Goal: Information Seeking & Learning: Check status

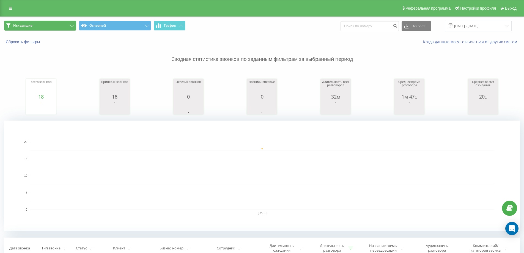
click at [68, 22] on button "Исходящие" at bounding box center [40, 26] width 72 height 10
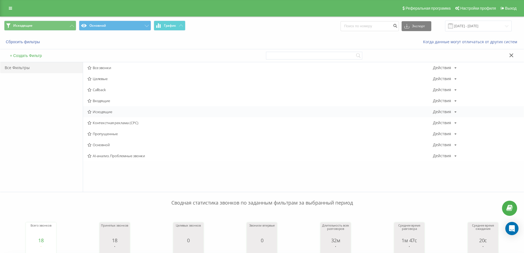
click at [109, 110] on span "Исходящие" at bounding box center [259, 112] width 345 height 4
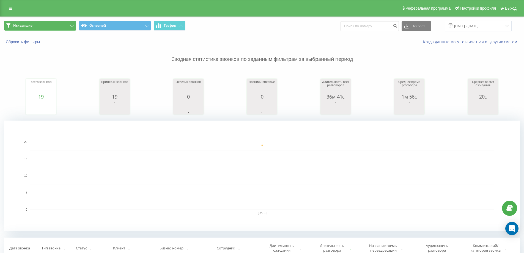
click at [53, 27] on button "Исходящие" at bounding box center [40, 26] width 72 height 10
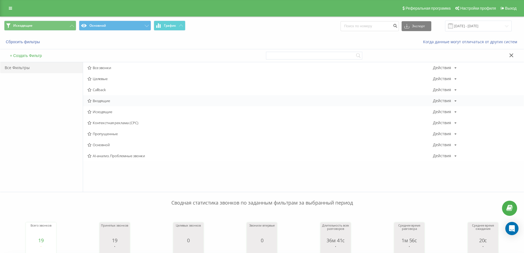
click at [104, 101] on span "Входящие" at bounding box center [259, 101] width 345 height 4
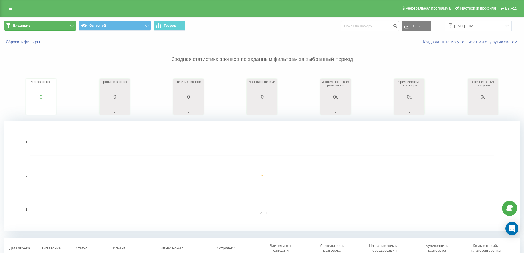
click at [66, 24] on button "Входящие" at bounding box center [40, 26] width 72 height 10
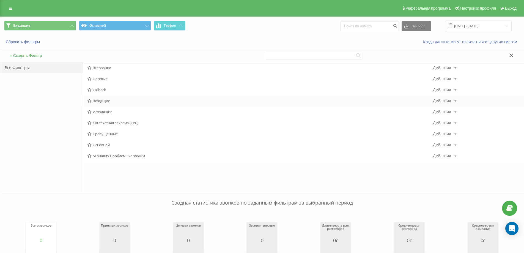
click at [98, 98] on div "Входящие Действия Редактировать Копировать Удалить По умолчанию Поделиться" at bounding box center [303, 100] width 441 height 11
click at [105, 97] on div "Входящие Действия Редактировать Копировать Удалить По умолчанию Поделиться" at bounding box center [303, 100] width 441 height 11
click at [107, 97] on div "Входящие Действия Редактировать Копировать Удалить По умолчанию Поделиться" at bounding box center [303, 100] width 441 height 11
drag, startPoint x: 108, startPoint y: 112, endPoint x: 132, endPoint y: 108, distance: 24.5
click at [108, 112] on span "Исходящие" at bounding box center [259, 112] width 345 height 4
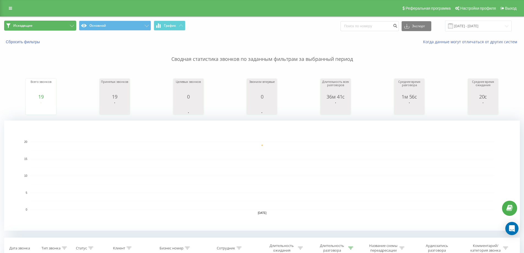
click at [41, 22] on button "Исходящие" at bounding box center [40, 26] width 72 height 10
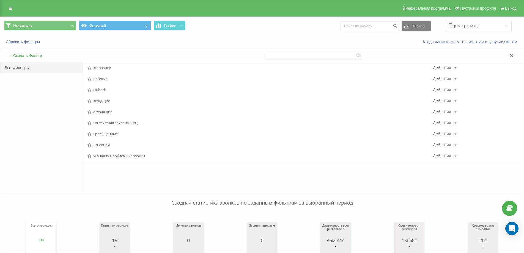
click at [97, 101] on span "Входящие" at bounding box center [259, 101] width 345 height 4
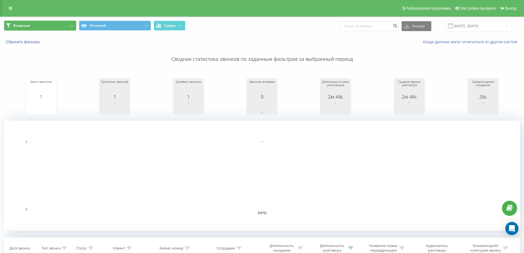
click at [68, 25] on button "Входящие" at bounding box center [40, 26] width 72 height 10
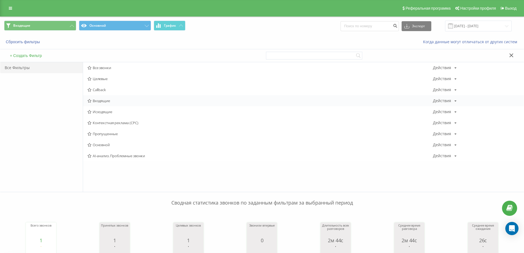
click at [103, 104] on div "Входящие Действия Редактировать Копировать Удалить По умолчанию Поделиться" at bounding box center [303, 100] width 441 height 11
click at [103, 114] on span "Исходящие" at bounding box center [259, 112] width 345 height 4
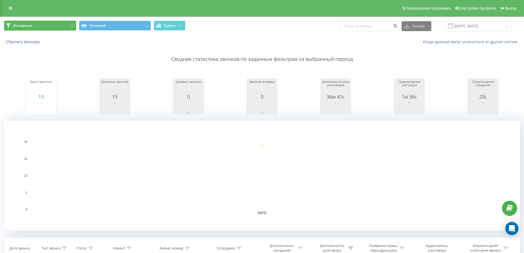
click at [53, 27] on button "Исходящие" at bounding box center [40, 26] width 72 height 10
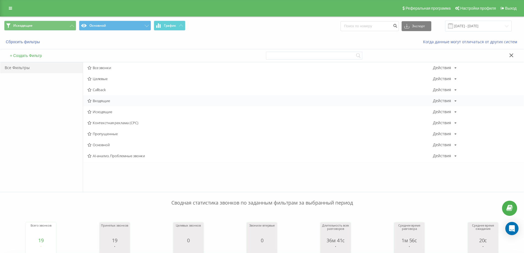
click at [98, 99] on span "Входящие" at bounding box center [259, 101] width 345 height 4
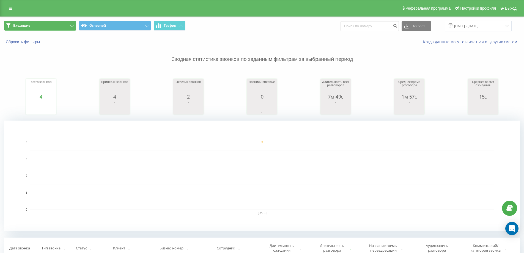
click at [56, 27] on button "Входящие" at bounding box center [40, 26] width 72 height 10
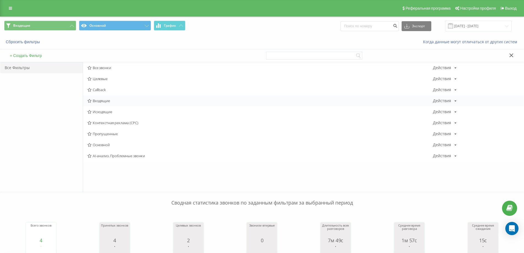
click at [108, 100] on span "Входящие" at bounding box center [259, 101] width 345 height 4
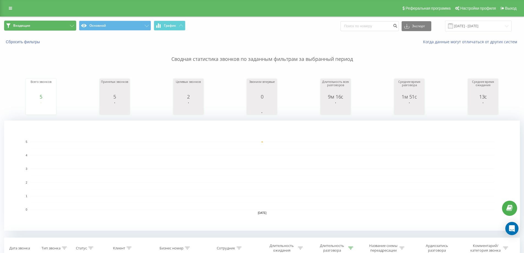
click at [57, 22] on button "Входящие" at bounding box center [40, 26] width 72 height 10
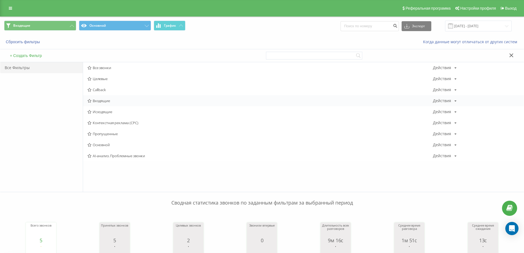
click at [110, 100] on span "Входящие" at bounding box center [259, 101] width 345 height 4
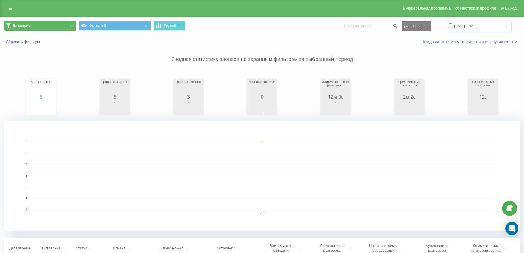
click at [53, 24] on button "Входящие" at bounding box center [40, 26] width 72 height 10
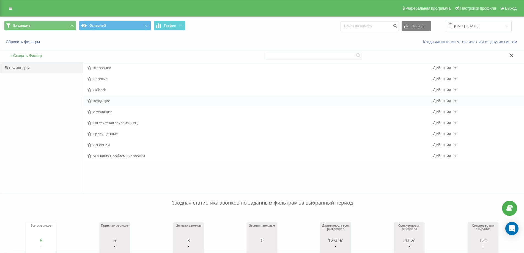
click at [95, 99] on span "Входящие" at bounding box center [259, 101] width 345 height 4
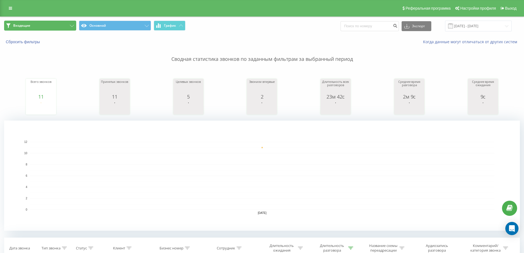
click at [28, 22] on button "Входящие" at bounding box center [40, 26] width 72 height 10
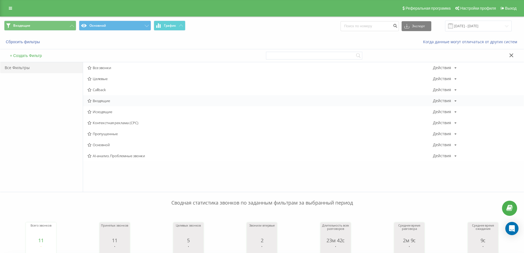
click at [94, 100] on span "Входящие" at bounding box center [259, 101] width 345 height 4
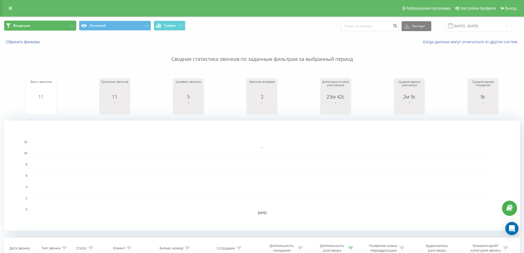
click at [46, 26] on button "Входящие" at bounding box center [40, 26] width 72 height 10
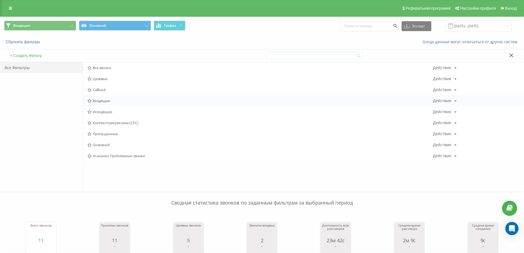
click at [95, 105] on div "Входящие Действия Редактировать Копировать Удалить По умолчанию Поделиться" at bounding box center [303, 100] width 441 height 11
click at [92, 98] on div "Входящие Действия Редактировать Копировать Удалить По умолчанию Поделиться" at bounding box center [303, 100] width 441 height 11
click at [96, 99] on span "Входящие" at bounding box center [259, 101] width 345 height 4
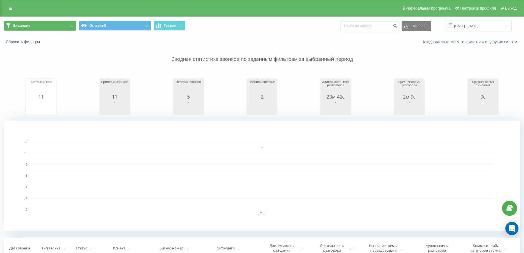
click at [53, 30] on button "Входящие" at bounding box center [40, 26] width 72 height 10
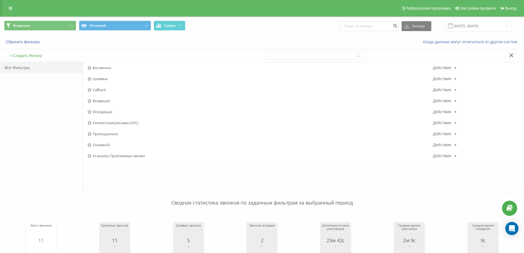
click at [96, 102] on span "Входящие" at bounding box center [259, 101] width 345 height 4
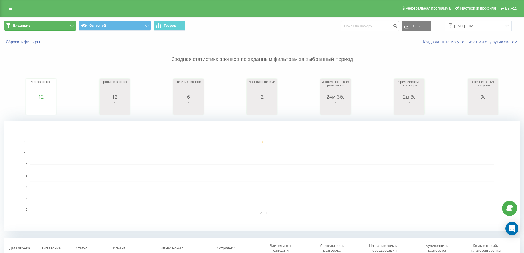
click at [55, 28] on button "Входящие" at bounding box center [40, 26] width 72 height 10
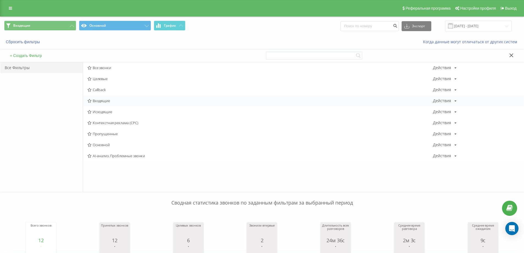
click at [107, 100] on span "Входящие" at bounding box center [259, 101] width 345 height 4
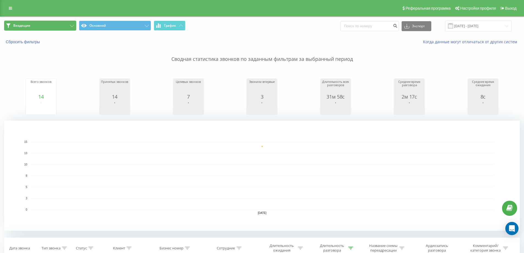
click at [70, 25] on icon at bounding box center [72, 26] width 4 height 2
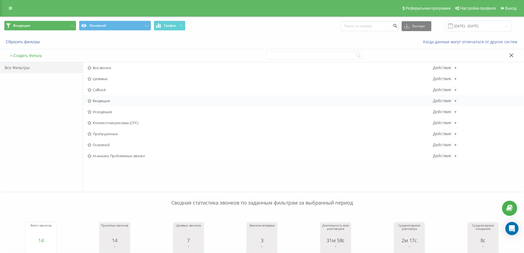
click at [101, 100] on span "Входящие" at bounding box center [259, 101] width 345 height 4
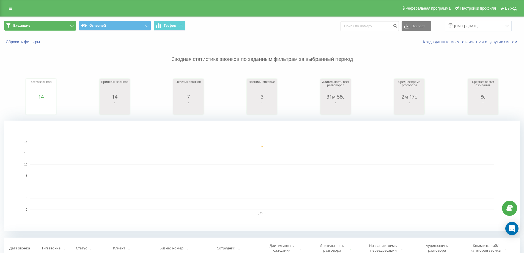
click at [54, 27] on button "Входящие" at bounding box center [40, 26] width 72 height 10
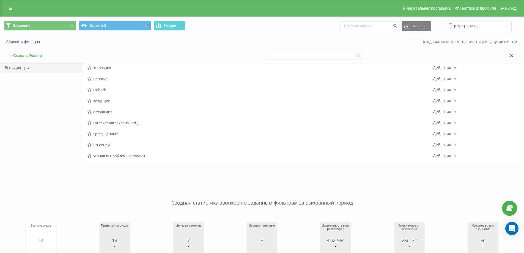
click at [108, 110] on span "Исходящие" at bounding box center [259, 112] width 345 height 4
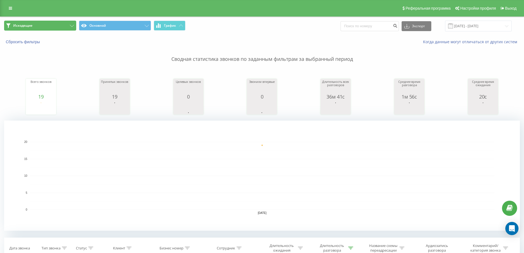
click at [40, 28] on button "Исходящие" at bounding box center [40, 26] width 72 height 10
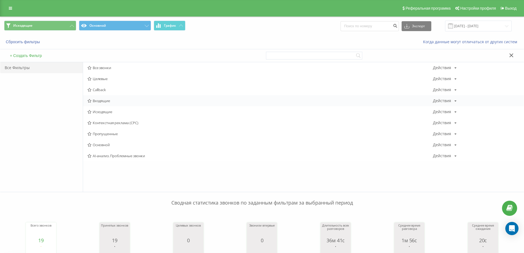
click at [93, 98] on div "Входящие Действия Редактировать Копировать Удалить По умолчанию Поделиться" at bounding box center [303, 100] width 441 height 11
click at [96, 101] on span "Входящие" at bounding box center [259, 101] width 345 height 4
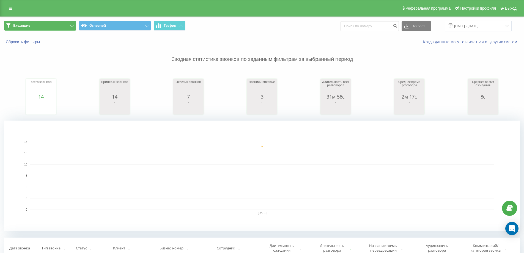
click at [59, 25] on button "Входящие" at bounding box center [40, 26] width 72 height 10
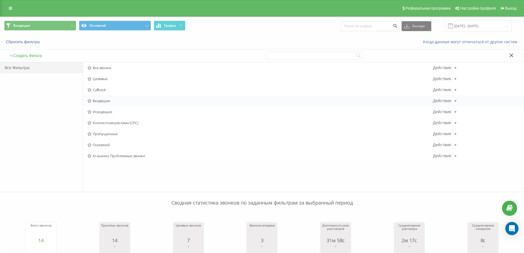
click at [97, 97] on div "Входящие Действия Редактировать Копировать Удалить По умолчанию Поделиться" at bounding box center [303, 100] width 441 height 11
click at [99, 101] on span "Входящие" at bounding box center [259, 101] width 345 height 4
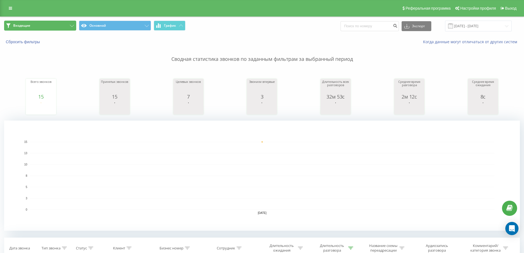
click at [53, 28] on button "Входящие" at bounding box center [40, 26] width 72 height 10
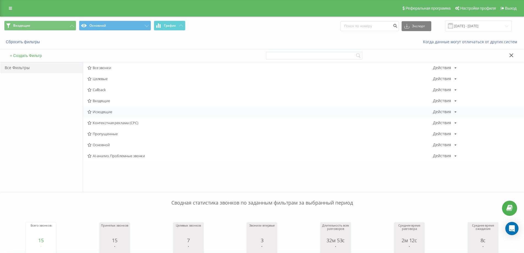
click at [96, 110] on span "Исходящие" at bounding box center [259, 112] width 345 height 4
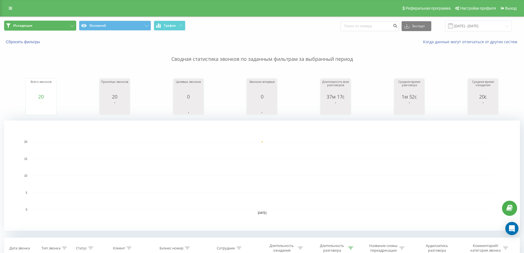
click at [60, 30] on button "Исходящие" at bounding box center [40, 26] width 72 height 10
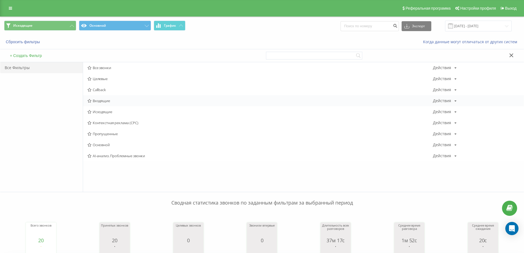
click at [104, 100] on span "Входящие" at bounding box center [259, 101] width 345 height 4
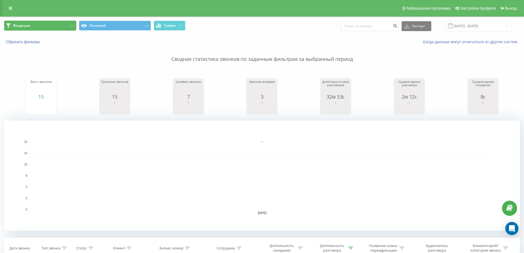
click at [55, 26] on button "Входящие" at bounding box center [40, 26] width 72 height 10
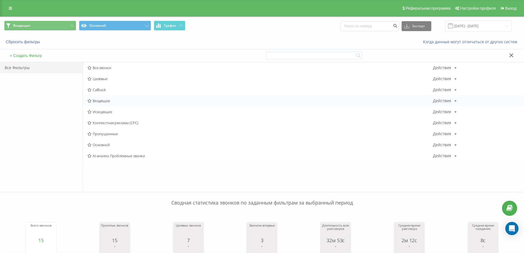
click at [116, 101] on span "Входящие" at bounding box center [259, 101] width 345 height 4
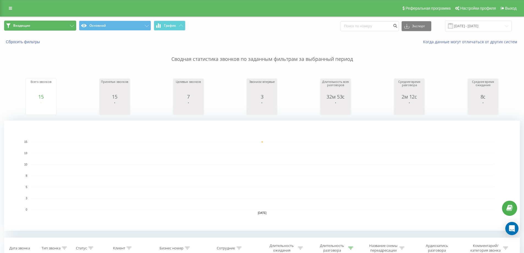
click at [34, 23] on button "Входящие" at bounding box center [40, 26] width 72 height 10
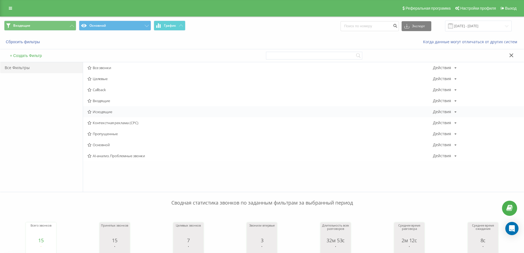
click at [103, 116] on div "Исходящие Действия Редактировать Копировать Удалить По умолчанию Поделиться" at bounding box center [303, 111] width 441 height 11
click at [91, 112] on icon at bounding box center [89, 112] width 4 height 4
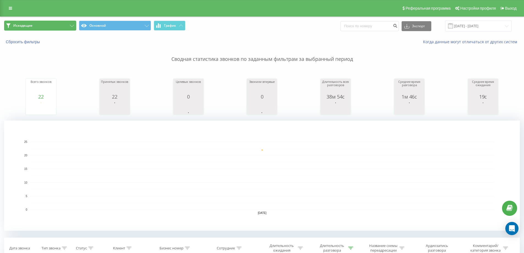
click at [59, 26] on button "Исходящие" at bounding box center [40, 26] width 72 height 10
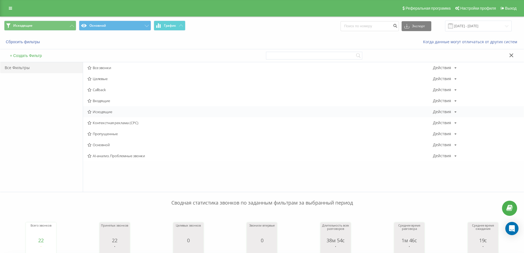
click at [98, 109] on div "Исходящие Действия Редактировать Копировать Удалить По умолчанию Поделиться" at bounding box center [303, 111] width 441 height 11
click at [104, 113] on span "Исходящие" at bounding box center [259, 112] width 345 height 4
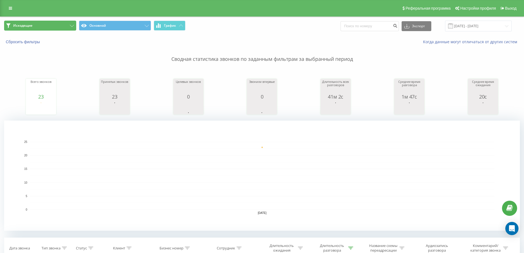
click at [65, 24] on button "Исходящие" at bounding box center [40, 26] width 72 height 10
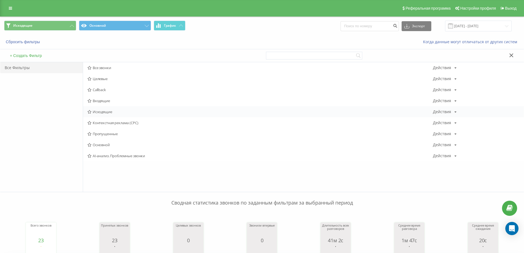
click at [98, 109] on div "Исходящие Действия Редактировать Копировать Удалить По умолчанию Поделиться" at bounding box center [303, 111] width 441 height 11
click at [95, 112] on span "Исходящие" at bounding box center [259, 112] width 345 height 4
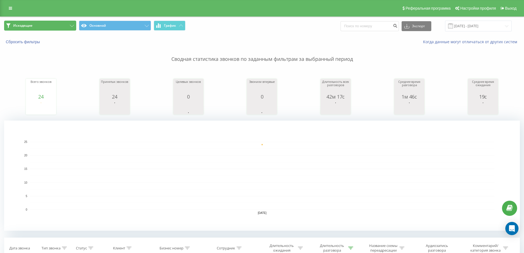
click at [53, 25] on button "Исходящие" at bounding box center [40, 26] width 72 height 10
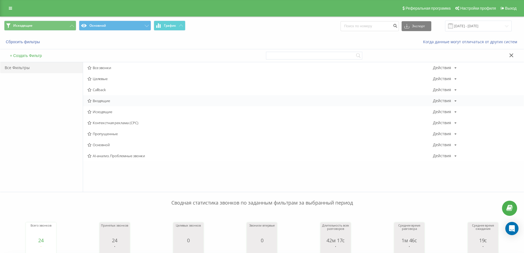
click at [106, 100] on span "Входящие" at bounding box center [259, 101] width 345 height 4
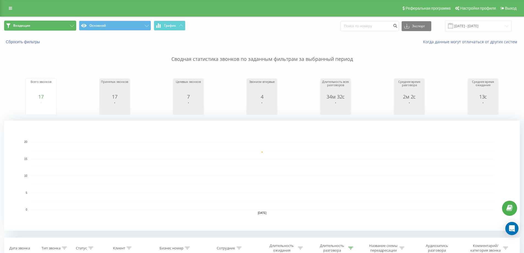
click at [62, 29] on button "Входящие" at bounding box center [40, 26] width 72 height 10
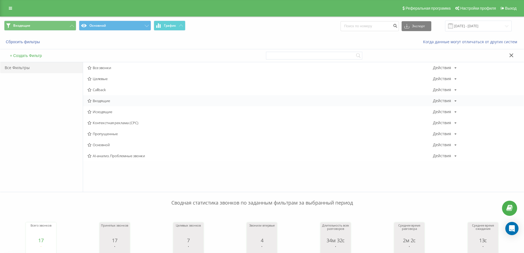
click at [102, 101] on span "Входящие" at bounding box center [259, 101] width 345 height 4
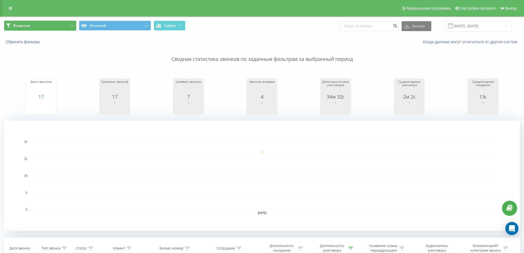
click at [51, 26] on button "Входящие" at bounding box center [40, 26] width 72 height 10
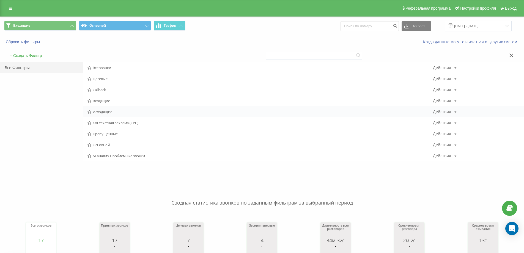
click at [97, 112] on span "Исходящие" at bounding box center [259, 112] width 345 height 4
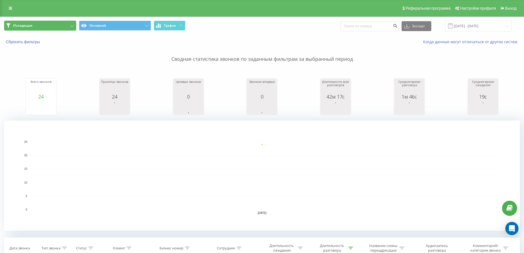
click at [72, 27] on icon at bounding box center [72, 26] width 4 height 2
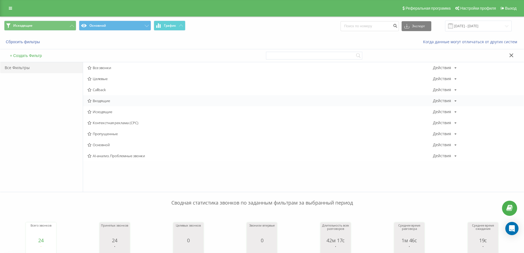
click at [111, 101] on span "Входящие" at bounding box center [259, 101] width 345 height 4
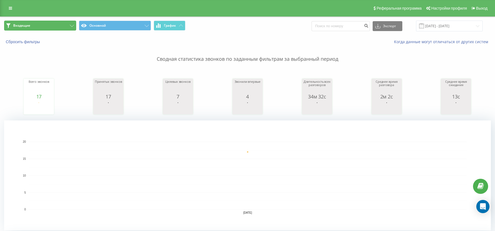
click at [55, 25] on button "Входящие" at bounding box center [40, 26] width 72 height 10
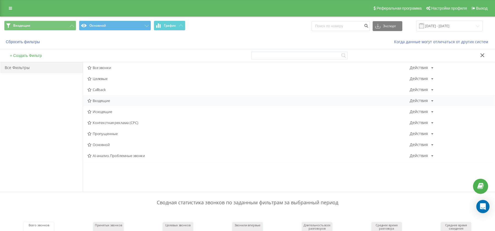
click at [111, 102] on span "Входящие" at bounding box center [248, 101] width 322 height 4
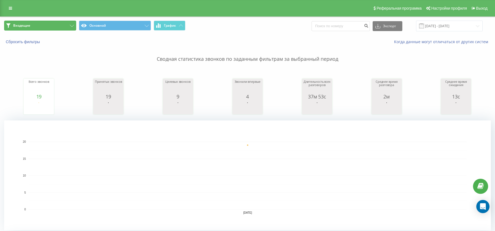
click at [51, 27] on button "Входящие" at bounding box center [40, 26] width 72 height 10
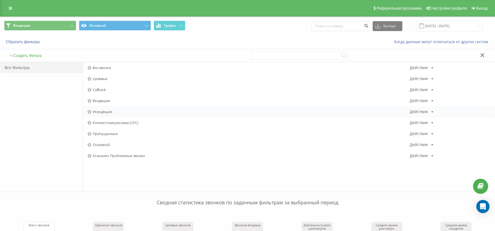
click at [115, 114] on div "Исходящие Действия Редактировать Копировать Удалить По умолчанию Поделиться" at bounding box center [289, 111] width 412 height 11
click at [109, 111] on span "Исходящие" at bounding box center [248, 112] width 322 height 4
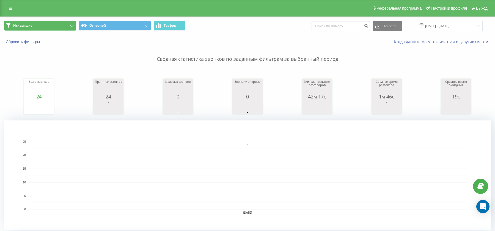
click at [55, 21] on button "Исходящие" at bounding box center [40, 26] width 72 height 10
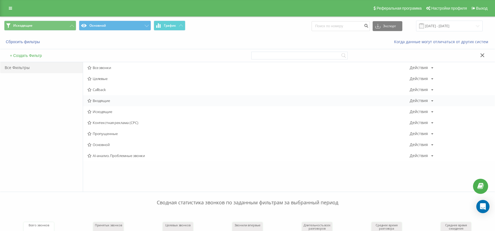
click at [102, 102] on span "Входящие" at bounding box center [248, 101] width 322 height 4
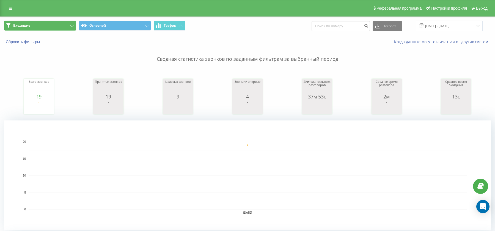
click at [63, 22] on button "Входящие" at bounding box center [40, 26] width 72 height 10
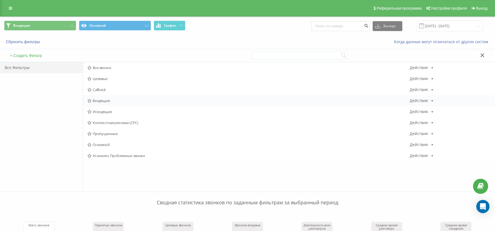
click at [98, 99] on span "Входящие" at bounding box center [248, 101] width 322 height 4
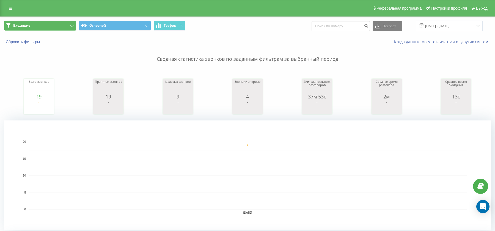
click at [53, 25] on button "Входящие" at bounding box center [40, 26] width 72 height 10
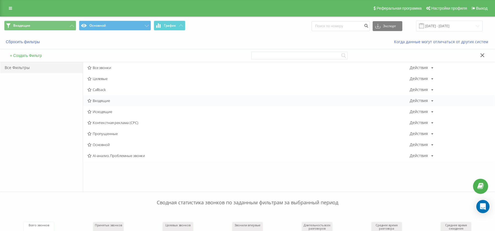
click at [99, 100] on span "Входящие" at bounding box center [248, 101] width 322 height 4
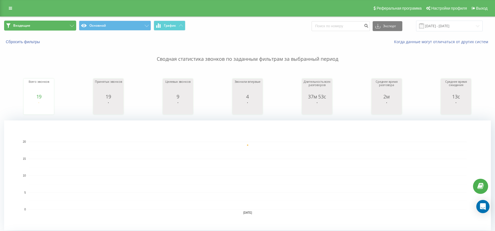
click at [53, 30] on button "Входящие" at bounding box center [40, 26] width 72 height 10
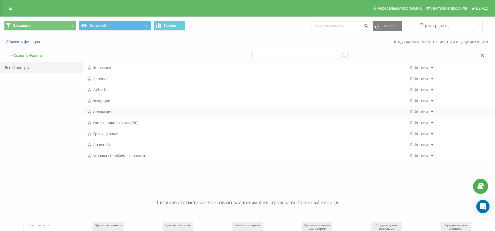
click at [107, 111] on span "Исходящие" at bounding box center [248, 112] width 322 height 4
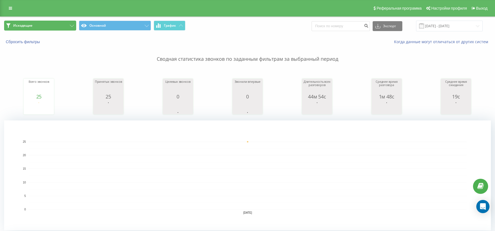
click at [60, 28] on button "Исходящие" at bounding box center [40, 26] width 72 height 10
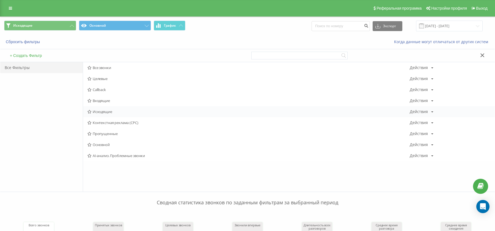
drag, startPoint x: 102, startPoint y: 107, endPoint x: 103, endPoint y: 112, distance: 5.4
click at [102, 109] on div "Исходящие Действия Редактировать Копировать Удалить По умолчанию Поделиться" at bounding box center [289, 111] width 412 height 11
click at [103, 112] on span "Исходящие" at bounding box center [248, 112] width 322 height 4
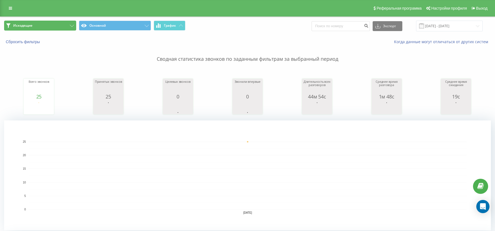
click at [48, 23] on button "Исходящие" at bounding box center [40, 26] width 72 height 10
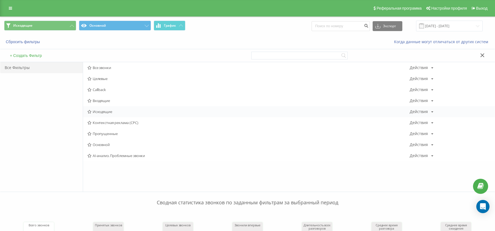
click at [95, 112] on span "Исходящие" at bounding box center [248, 112] width 322 height 4
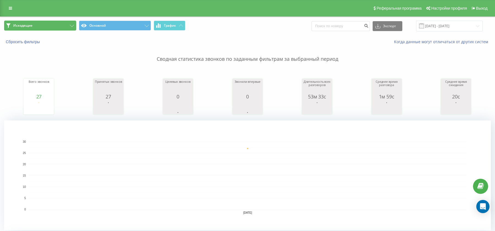
click at [33, 23] on button "Исходящие" at bounding box center [40, 26] width 72 height 10
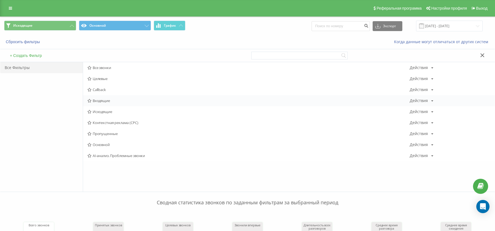
click at [101, 99] on span "Входящие" at bounding box center [248, 101] width 322 height 4
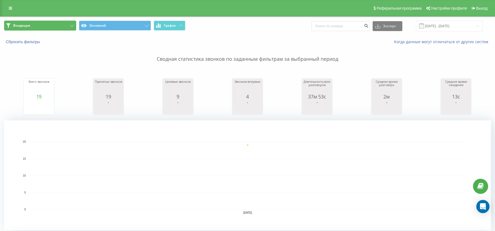
click at [54, 26] on button "Входящие" at bounding box center [40, 26] width 72 height 10
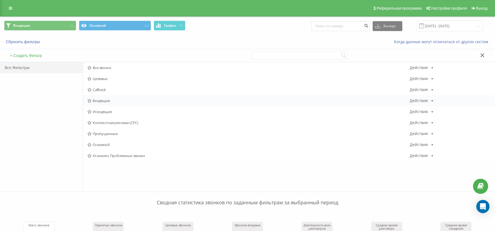
click at [94, 101] on span "Входящие" at bounding box center [248, 101] width 322 height 4
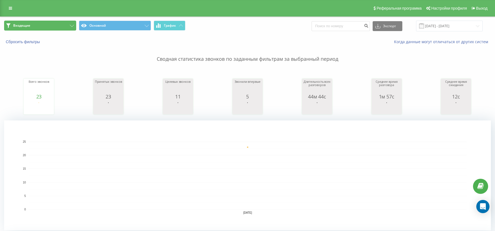
click at [66, 25] on button "Входящие" at bounding box center [40, 26] width 72 height 10
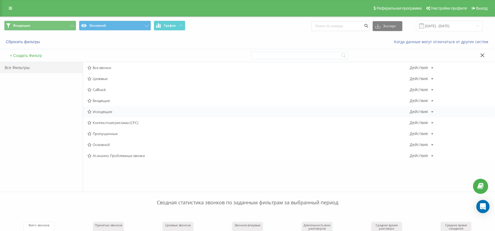
click at [106, 112] on span "Исходящие" at bounding box center [248, 112] width 322 height 4
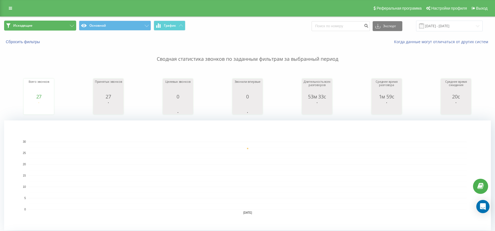
click at [66, 23] on button "Исходящие" at bounding box center [40, 26] width 72 height 10
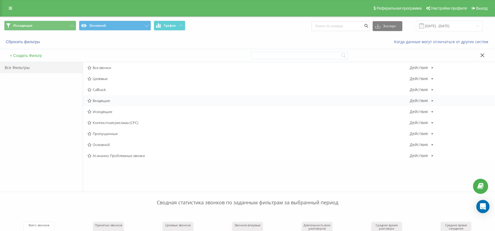
click at [98, 99] on span "Входящие" at bounding box center [248, 101] width 322 height 4
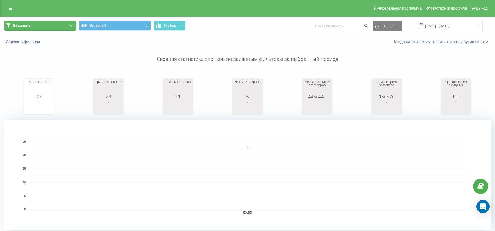
click at [57, 25] on button "Входящие" at bounding box center [40, 26] width 72 height 10
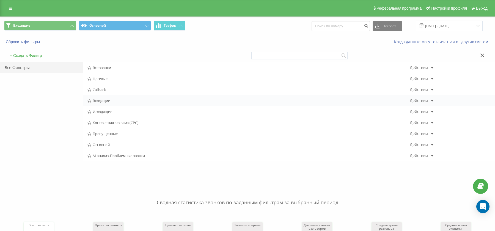
click at [103, 102] on span "Входящие" at bounding box center [248, 101] width 322 height 4
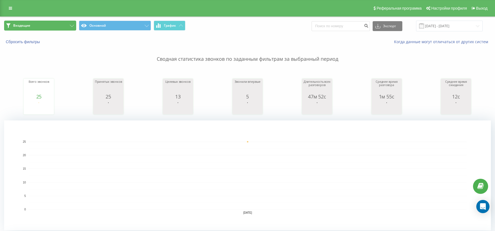
click at [56, 24] on button "Входящие" at bounding box center [40, 26] width 72 height 10
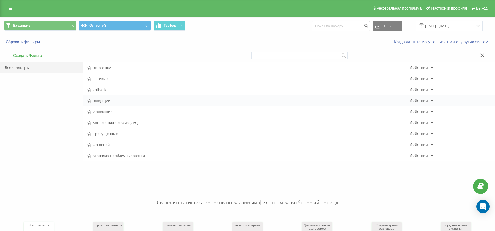
click at [98, 100] on span "Входящие" at bounding box center [248, 101] width 322 height 4
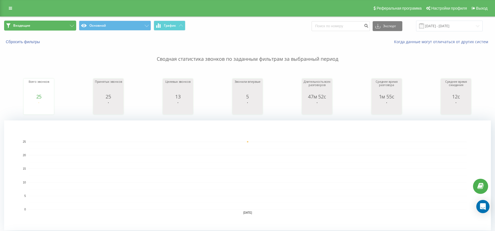
click at [65, 21] on button "Входящие" at bounding box center [40, 26] width 72 height 10
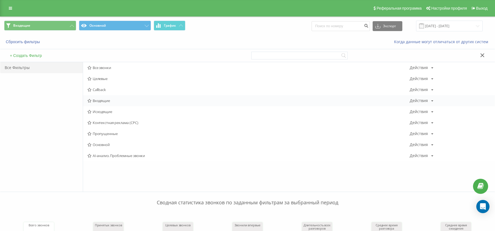
click at [100, 100] on span "Входящие" at bounding box center [248, 101] width 322 height 4
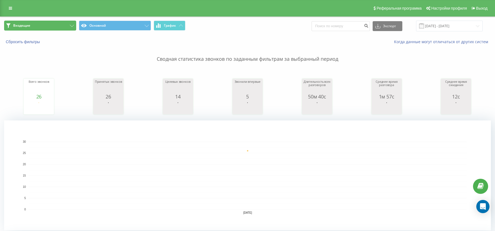
click at [69, 25] on button "Входящие" at bounding box center [40, 26] width 72 height 10
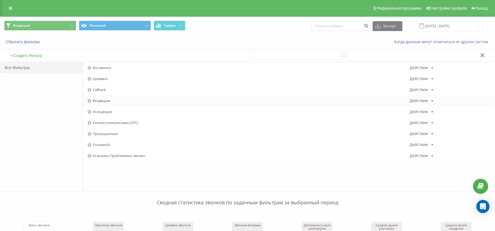
click at [108, 99] on span "Входящие" at bounding box center [248, 101] width 322 height 4
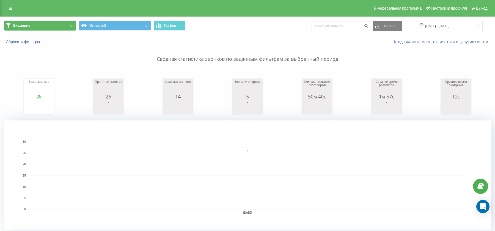
click at [64, 30] on button "Входящие" at bounding box center [40, 26] width 72 height 10
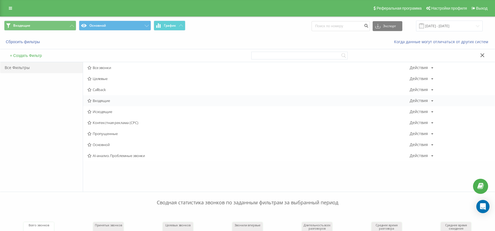
click at [113, 102] on span "Входящие" at bounding box center [248, 101] width 322 height 4
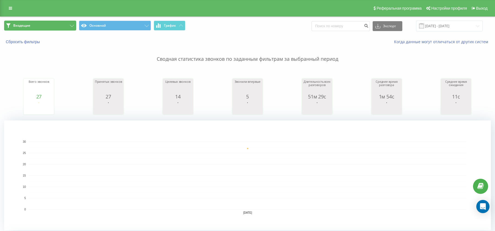
click at [48, 22] on button "Входящие" at bounding box center [40, 26] width 72 height 10
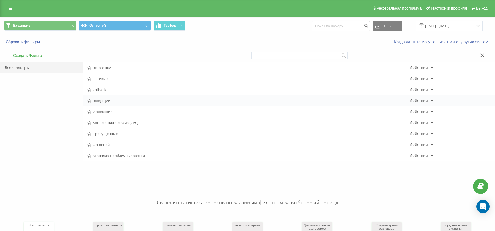
click at [92, 100] on span "Входящие" at bounding box center [248, 101] width 322 height 4
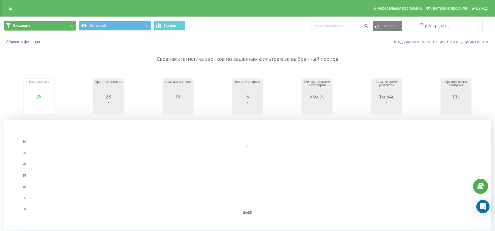
click at [38, 24] on button "Входящие" at bounding box center [40, 26] width 72 height 10
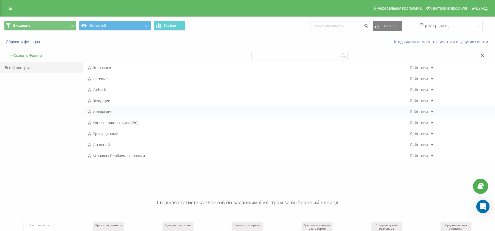
click at [89, 112] on icon at bounding box center [89, 112] width 4 height 4
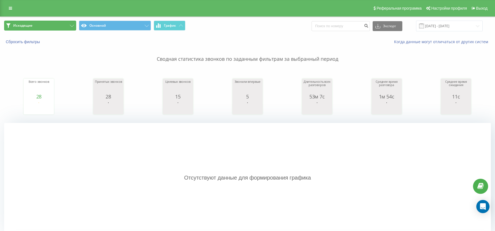
click at [37, 27] on button "Исходящие" at bounding box center [40, 26] width 72 height 10
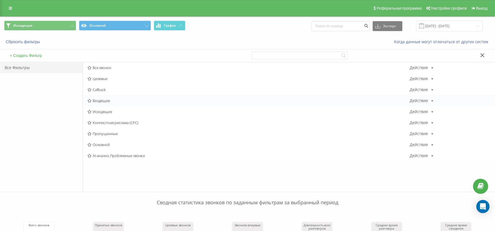
click at [98, 101] on span "Входящие" at bounding box center [248, 101] width 322 height 4
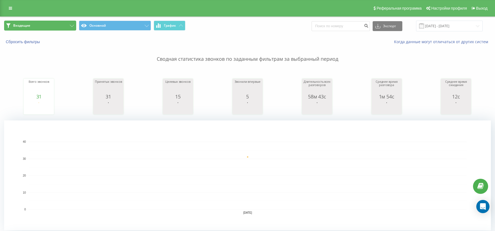
click at [31, 26] on button "Входящие" at bounding box center [40, 26] width 72 height 10
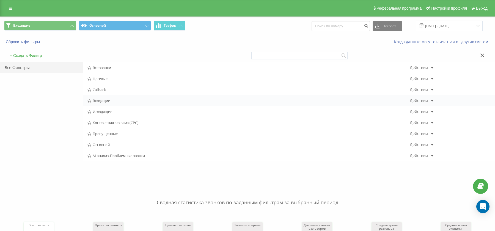
click at [109, 101] on span "Входящие" at bounding box center [248, 101] width 322 height 4
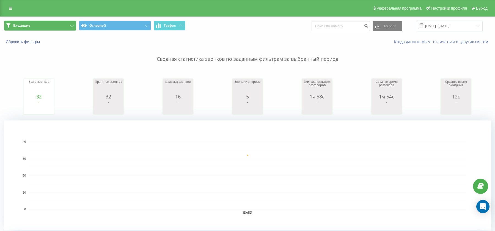
click at [75, 24] on button "Входящие" at bounding box center [40, 26] width 72 height 10
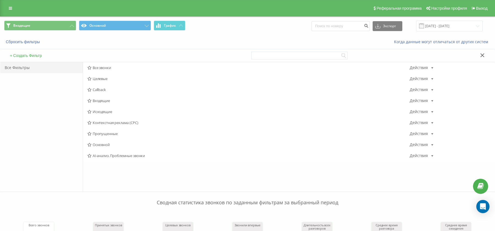
drag, startPoint x: 101, startPoint y: 99, endPoint x: 120, endPoint y: 67, distance: 37.8
click at [101, 99] on span "Входящие" at bounding box center [248, 101] width 322 height 4
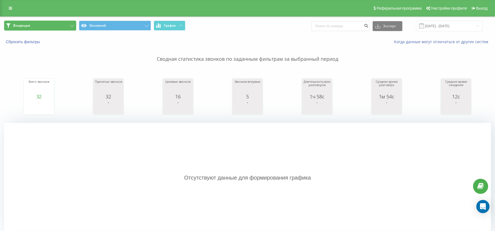
click at [72, 24] on button "Входящие" at bounding box center [40, 26] width 72 height 10
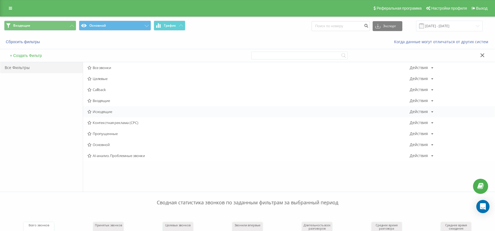
click at [107, 111] on span "Исходящие" at bounding box center [248, 112] width 322 height 4
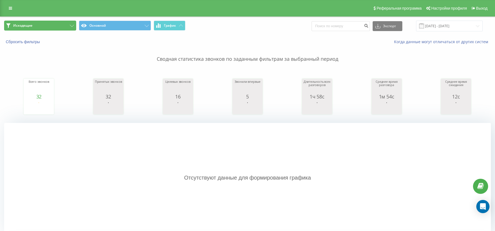
click at [58, 26] on button "Исходящие" at bounding box center [40, 26] width 72 height 10
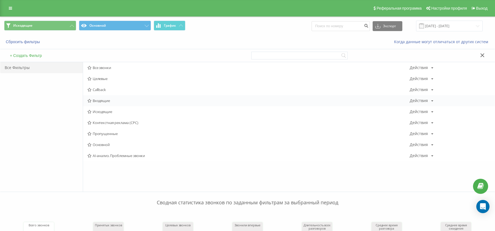
click at [106, 100] on span "Входящие" at bounding box center [248, 101] width 322 height 4
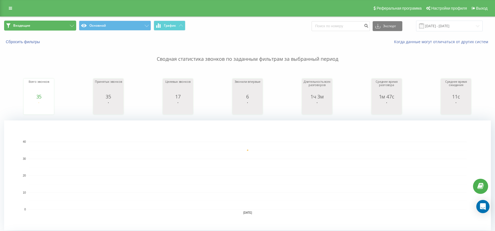
click at [65, 21] on button "Входящие" at bounding box center [40, 26] width 72 height 10
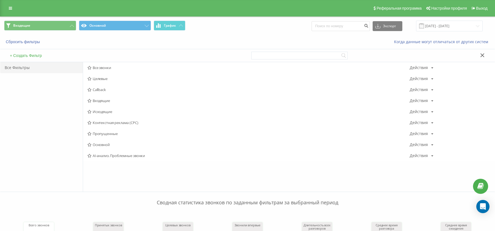
click at [95, 101] on span "Входящие" at bounding box center [248, 101] width 322 height 4
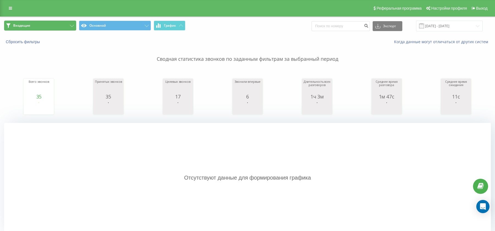
click at [48, 25] on button "Входящие" at bounding box center [40, 26] width 72 height 10
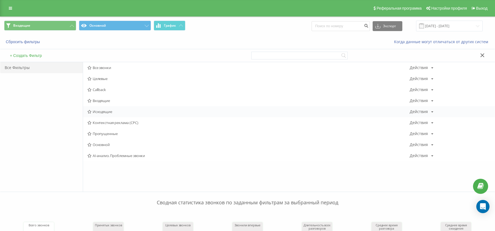
click at [98, 110] on span "Исходящие" at bounding box center [248, 112] width 322 height 4
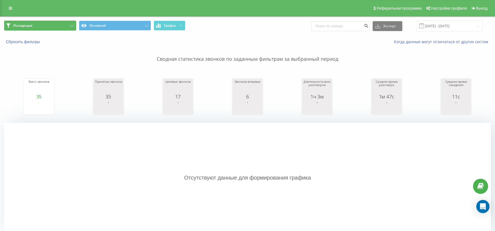
click at [68, 24] on button "Исходящие" at bounding box center [40, 26] width 72 height 10
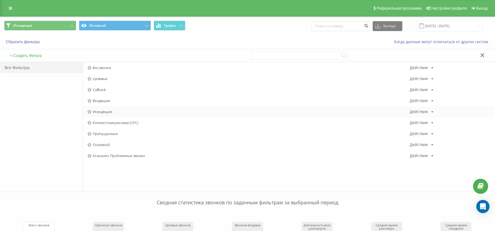
click at [99, 113] on span "Исходящие" at bounding box center [248, 112] width 322 height 4
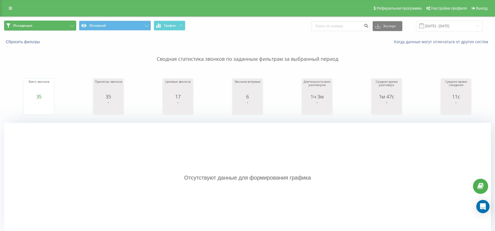
click at [66, 30] on button "Исходящие" at bounding box center [40, 26] width 72 height 10
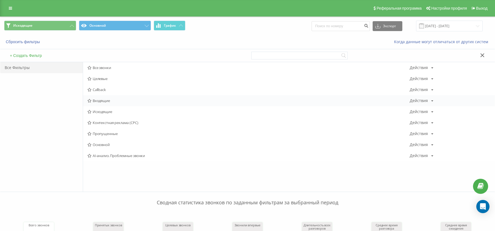
click at [96, 100] on span "Входящие" at bounding box center [248, 101] width 322 height 4
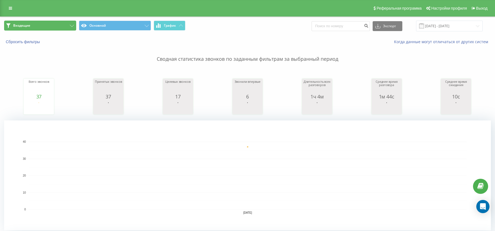
click at [37, 26] on button "Входящие" at bounding box center [40, 26] width 72 height 10
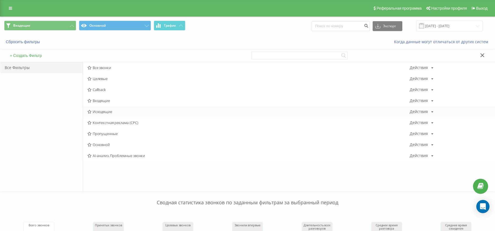
click at [100, 110] on span "Исходящие" at bounding box center [248, 112] width 322 height 4
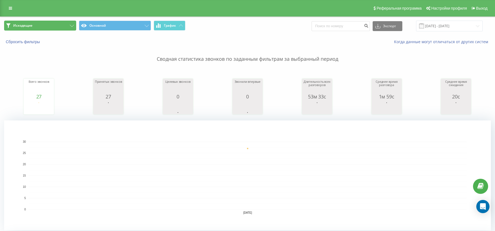
click at [46, 29] on button "Исходящие" at bounding box center [40, 26] width 72 height 10
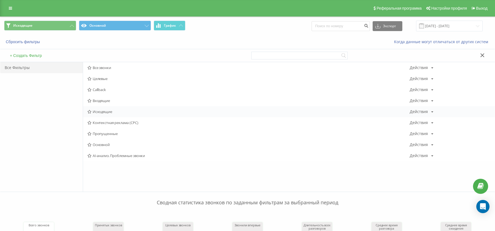
click at [104, 110] on span "Исходящие" at bounding box center [248, 112] width 322 height 4
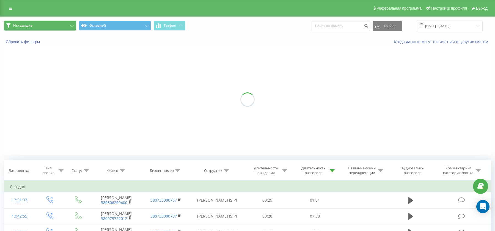
click at [30, 26] on span "Исходящие" at bounding box center [22, 25] width 19 height 4
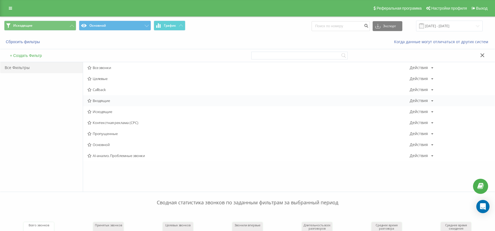
click at [95, 99] on span "Входящие" at bounding box center [248, 101] width 322 height 4
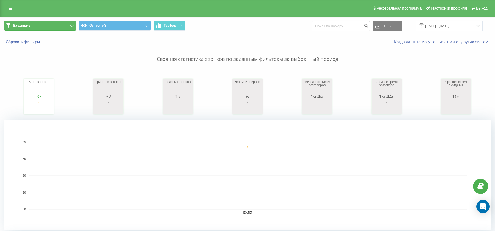
click at [66, 24] on button "Входящие" at bounding box center [40, 26] width 72 height 10
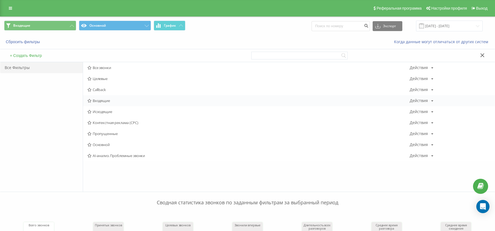
click at [103, 100] on span "Входящие" at bounding box center [248, 101] width 322 height 4
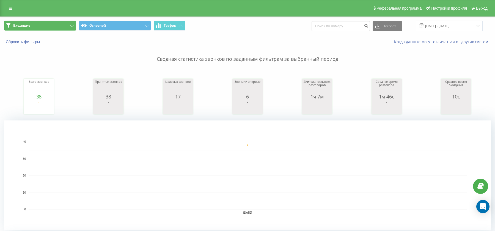
click at [57, 26] on button "Входящие" at bounding box center [40, 26] width 72 height 10
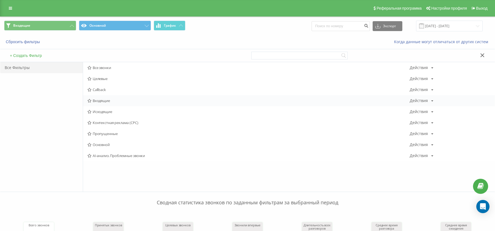
click at [95, 99] on span "Входящие" at bounding box center [248, 101] width 322 height 4
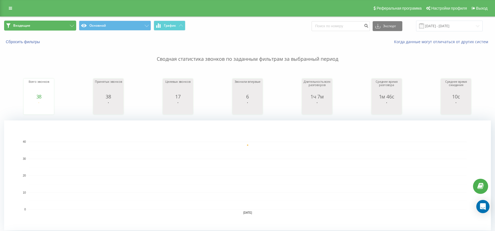
click at [59, 24] on button "Входящие" at bounding box center [40, 26] width 72 height 10
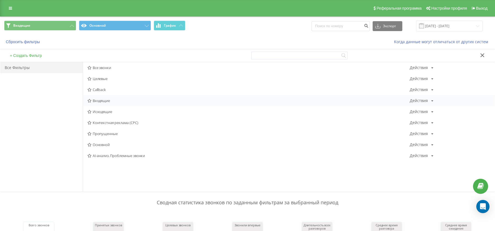
click at [99, 100] on span "Входящие" at bounding box center [248, 101] width 322 height 4
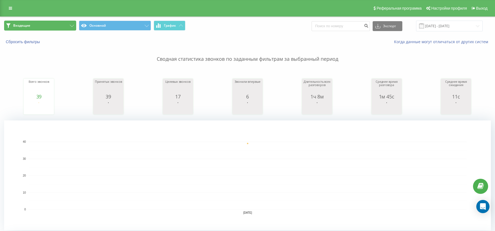
click at [52, 27] on button "Входящие" at bounding box center [40, 26] width 72 height 10
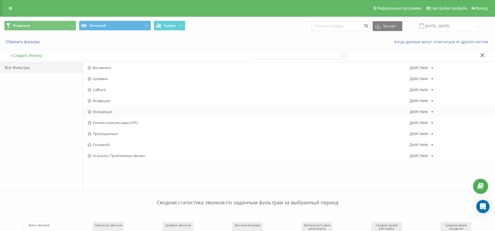
click at [99, 112] on span "Исходящие" at bounding box center [248, 112] width 322 height 4
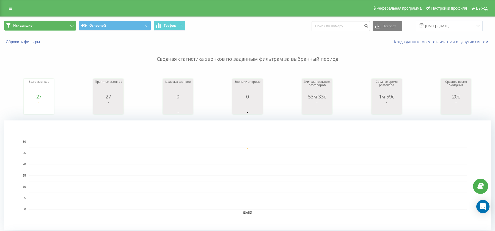
click at [23, 25] on span "Исходящие" at bounding box center [22, 25] width 19 height 4
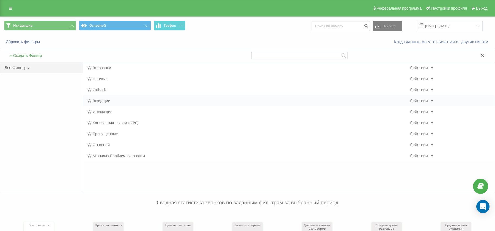
click at [98, 102] on span "Входящие" at bounding box center [248, 101] width 322 height 4
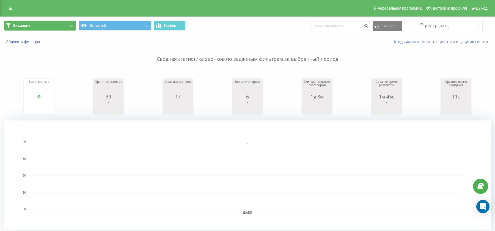
click at [64, 22] on button "Входящие" at bounding box center [40, 26] width 72 height 10
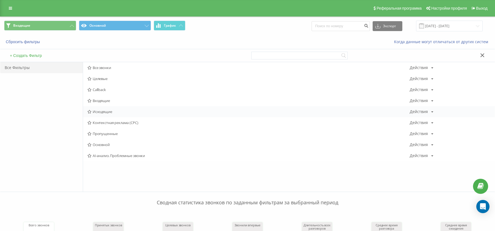
click at [102, 114] on span "Исходящие" at bounding box center [248, 112] width 322 height 4
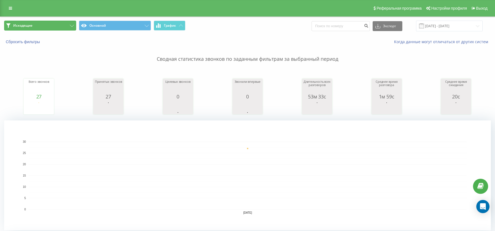
click at [59, 26] on button "Исходящие" at bounding box center [40, 26] width 72 height 10
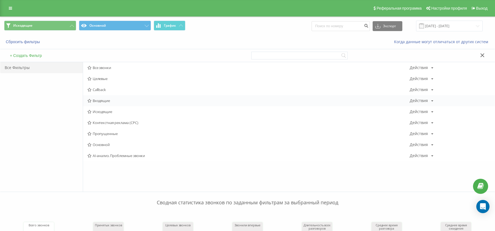
click at [93, 102] on span "Входящие" at bounding box center [248, 101] width 322 height 4
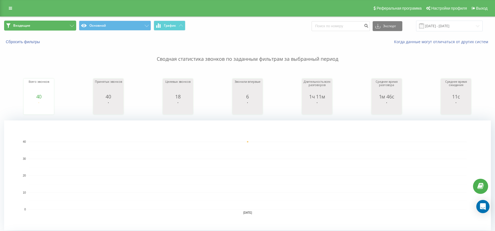
click at [64, 23] on button "Входящие" at bounding box center [40, 26] width 72 height 10
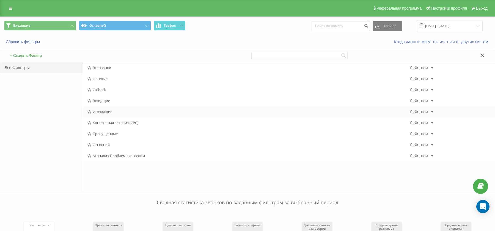
click at [101, 114] on span "Исходящие" at bounding box center [248, 112] width 322 height 4
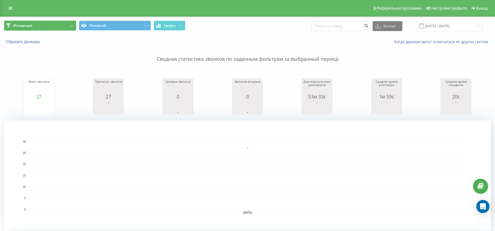
click at [59, 29] on button "Исходящие" at bounding box center [40, 26] width 72 height 10
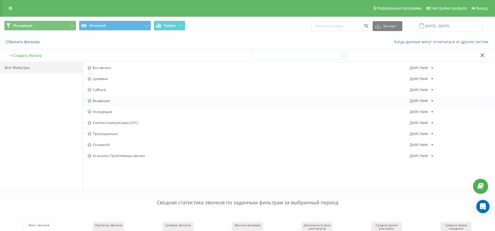
click at [95, 100] on span "Входящие" at bounding box center [248, 101] width 322 height 4
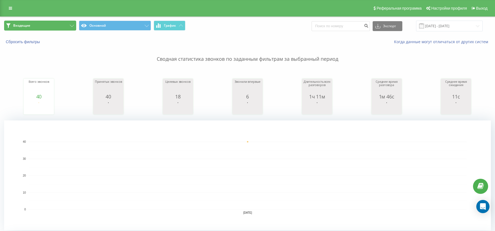
click at [64, 25] on button "Входящие" at bounding box center [40, 26] width 72 height 10
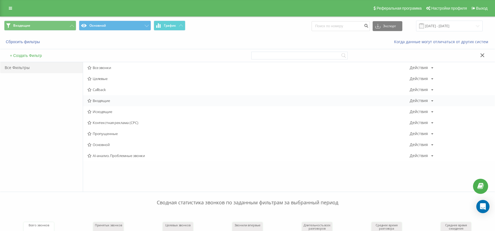
click at [108, 99] on span "Входящие" at bounding box center [248, 101] width 322 height 4
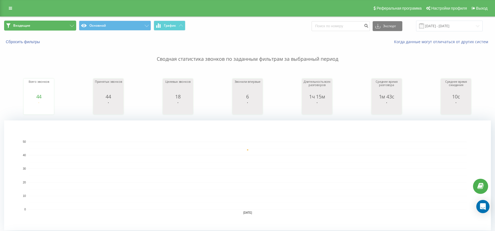
click at [67, 25] on button "Входящие" at bounding box center [40, 26] width 72 height 10
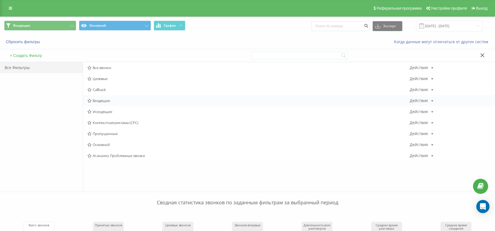
click at [99, 100] on span "Входящие" at bounding box center [248, 101] width 322 height 4
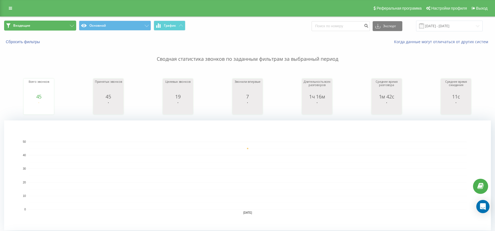
click at [63, 26] on button "Входящие" at bounding box center [40, 26] width 72 height 10
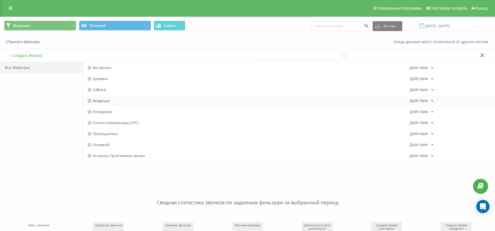
click at [96, 102] on span "Входящие" at bounding box center [248, 101] width 322 height 4
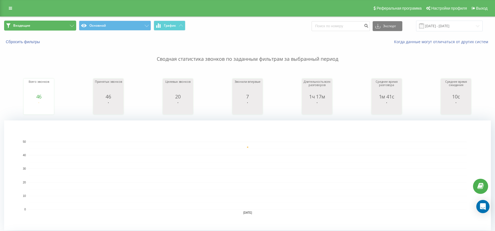
click at [59, 24] on button "Входящие" at bounding box center [40, 26] width 72 height 10
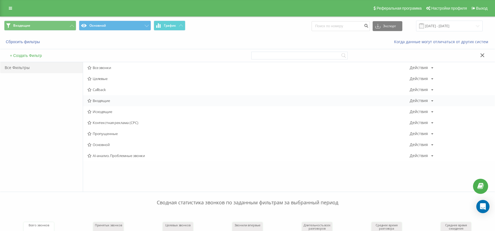
click at [101, 98] on div "Входящие Действия Редактировать Копировать Удалить По умолчанию Поделиться" at bounding box center [289, 100] width 412 height 11
click at [100, 105] on div "Входящие Действия Редактировать Копировать Удалить По умолчанию Поделиться" at bounding box center [289, 100] width 412 height 11
click at [99, 102] on span "Входящие" at bounding box center [248, 101] width 322 height 4
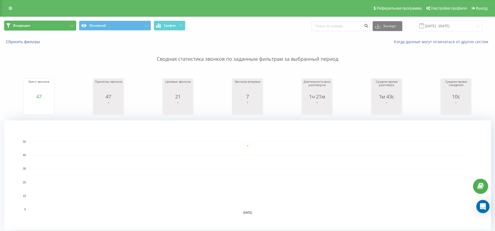
click at [69, 27] on button "Входящие" at bounding box center [40, 26] width 72 height 10
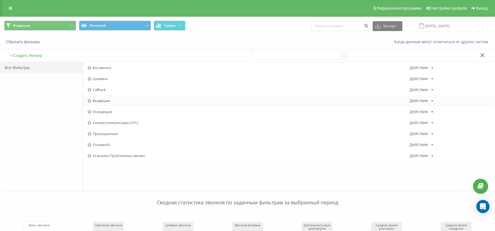
click at [107, 99] on span "Входящие" at bounding box center [248, 101] width 322 height 4
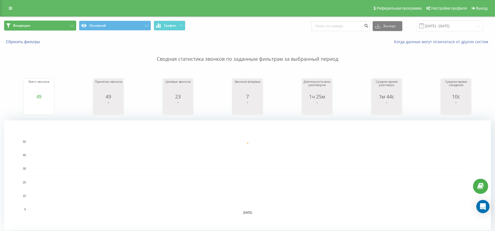
click at [43, 24] on button "Входящие" at bounding box center [40, 26] width 72 height 10
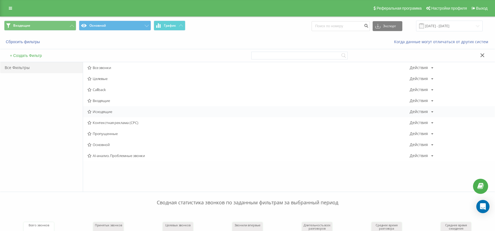
click at [107, 110] on span "Исходящие" at bounding box center [248, 112] width 322 height 4
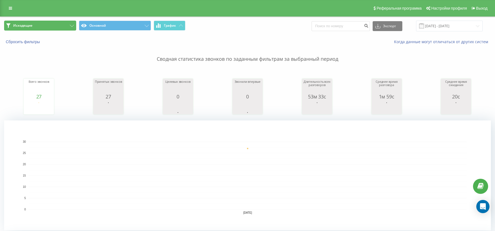
click at [58, 25] on button "Исходящие" at bounding box center [40, 26] width 72 height 10
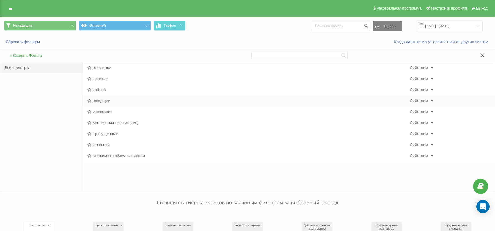
click at [98, 100] on span "Входящие" at bounding box center [248, 101] width 322 height 4
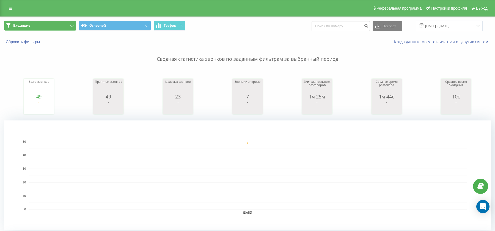
click at [72, 26] on icon at bounding box center [72, 26] width 4 height 2
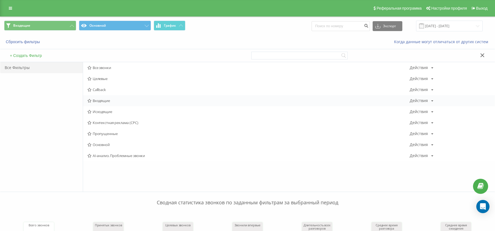
click at [95, 103] on span "Входящие" at bounding box center [248, 101] width 322 height 4
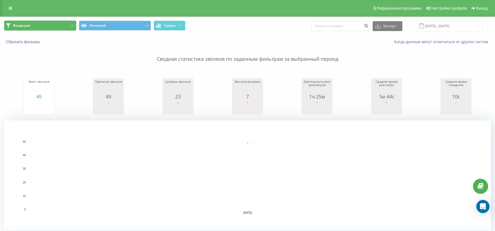
click at [65, 27] on button "Входящие" at bounding box center [40, 26] width 72 height 10
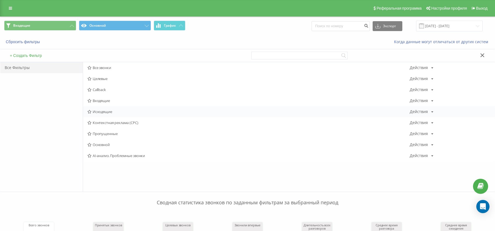
click at [110, 114] on span "Исходящие" at bounding box center [248, 112] width 322 height 4
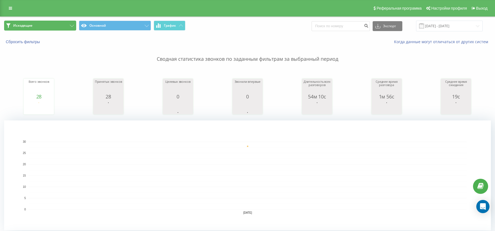
click at [64, 28] on button "Исходящие" at bounding box center [40, 26] width 72 height 10
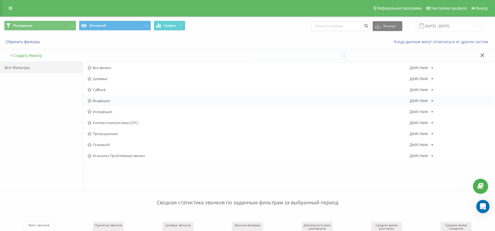
click at [103, 97] on div "Входящие Действия Редактировать Копировать Удалить По умолчанию Поделиться" at bounding box center [289, 100] width 412 height 11
click at [105, 98] on div "Входящие Действия Редактировать Копировать Удалить По умолчанию Поделиться" at bounding box center [289, 100] width 412 height 11
click at [109, 100] on span "Входящие" at bounding box center [248, 101] width 322 height 4
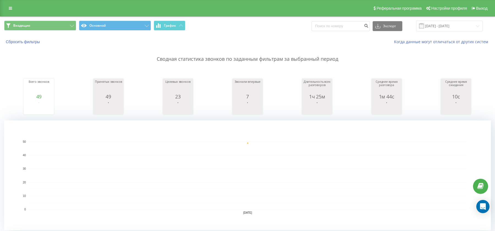
click at [65, 31] on span "Входящие Основной График" at bounding box center [123, 26] width 239 height 11
click at [70, 28] on button "Входящие" at bounding box center [40, 26] width 72 height 10
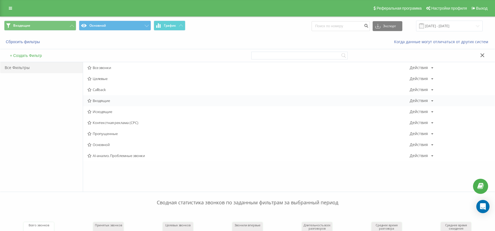
click at [99, 100] on span "Входящие" at bounding box center [248, 101] width 322 height 4
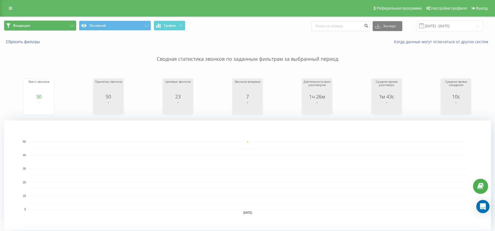
click at [35, 21] on button "Входящие" at bounding box center [40, 26] width 72 height 10
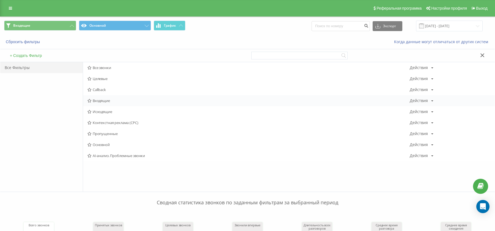
click at [105, 99] on span "Входящие" at bounding box center [248, 101] width 322 height 4
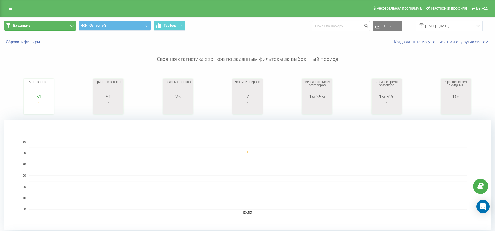
click at [63, 26] on button "Входящие" at bounding box center [40, 26] width 72 height 10
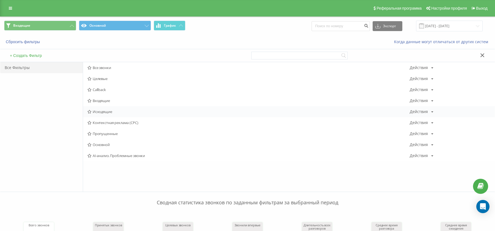
click at [103, 112] on span "Исходящие" at bounding box center [248, 112] width 322 height 4
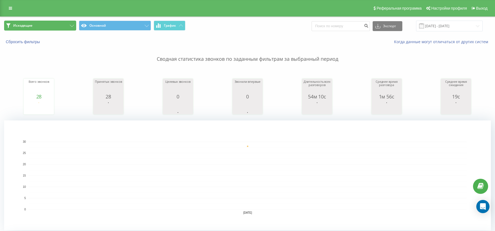
click at [64, 25] on button "Исходящие" at bounding box center [40, 26] width 72 height 10
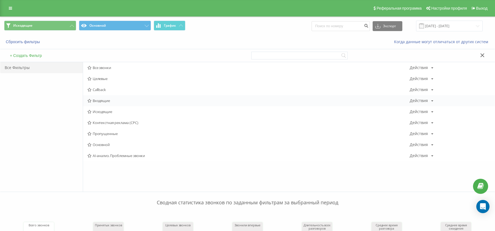
click at [101, 100] on span "Входящие" at bounding box center [248, 101] width 322 height 4
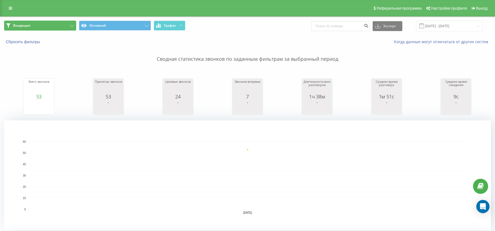
click at [55, 23] on button "Входящие" at bounding box center [40, 26] width 72 height 10
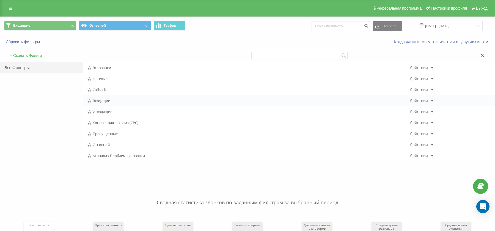
click at [105, 102] on span "Входящие" at bounding box center [248, 101] width 322 height 4
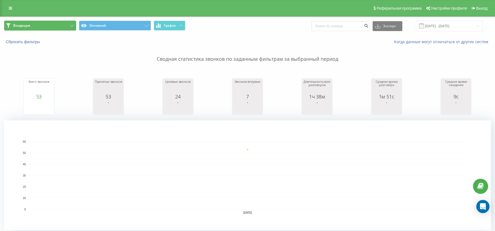
click at [60, 26] on button "Входящие" at bounding box center [40, 26] width 72 height 10
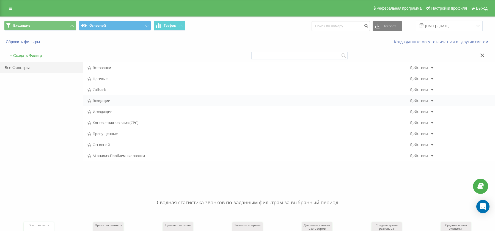
click at [96, 99] on span "Входящие" at bounding box center [248, 101] width 322 height 4
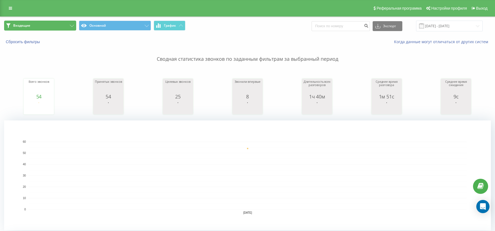
click at [49, 24] on button "Входящие" at bounding box center [40, 26] width 72 height 10
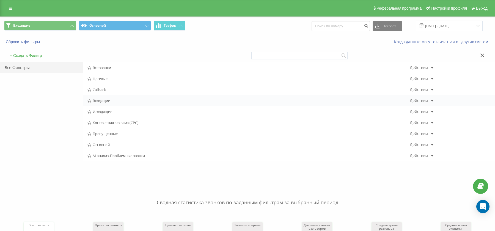
click at [100, 99] on span "Входящие" at bounding box center [248, 101] width 322 height 4
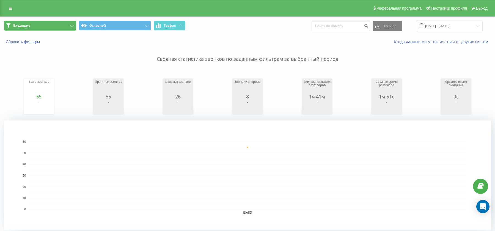
click at [58, 24] on button "Входящие" at bounding box center [40, 26] width 72 height 10
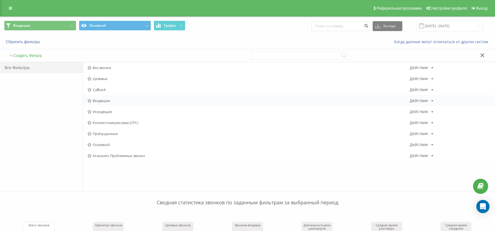
click at [104, 99] on span "Входящие" at bounding box center [248, 101] width 322 height 4
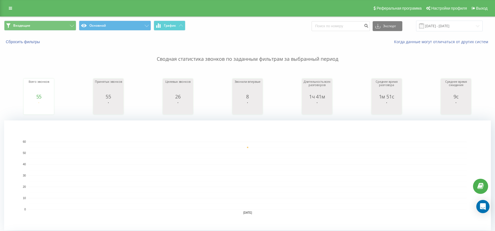
click at [43, 18] on div "Входящие Основной График Экспорт .csv .xls .xlsx [DATE] - [DATE]" at bounding box center [247, 26] width 494 height 18
click at [44, 23] on button "Входящие" at bounding box center [40, 26] width 72 height 10
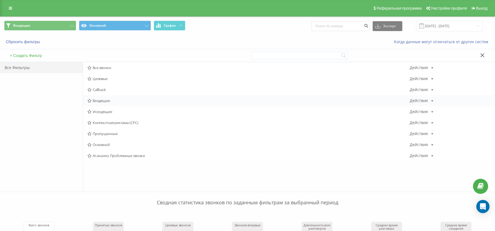
click at [99, 101] on span "Входящие" at bounding box center [248, 101] width 322 height 4
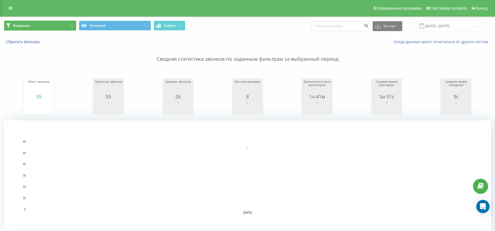
click at [72, 25] on icon at bounding box center [72, 26] width 4 height 2
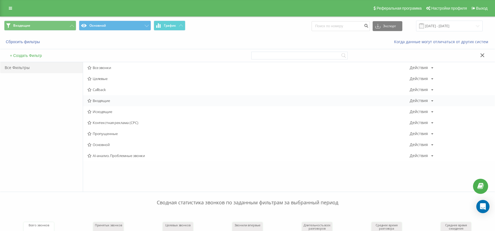
click at [99, 102] on span "Входящие" at bounding box center [248, 101] width 322 height 4
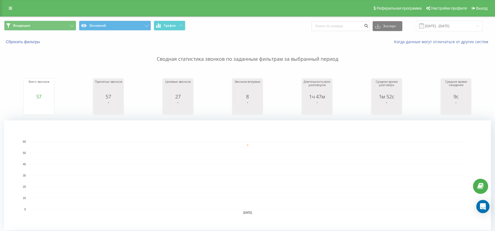
click at [62, 20] on div "Входящие Основной График Экспорт .csv .xls .xlsx [DATE] - [DATE]" at bounding box center [247, 26] width 494 height 18
click at [61, 20] on div "Входящие Основной График Экспорт .csv .xls .xlsx [DATE] - [DATE]" at bounding box center [247, 26] width 494 height 18
click at [67, 23] on button "Входящие" at bounding box center [40, 26] width 72 height 10
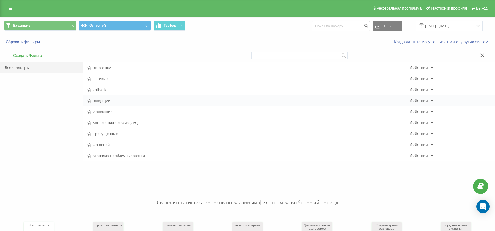
drag, startPoint x: 97, startPoint y: 96, endPoint x: 97, endPoint y: 99, distance: 3.0
click at [97, 97] on div "Входящие Действия Редактировать Копировать Удалить По умолчанию Поделиться" at bounding box center [289, 100] width 412 height 11
click at [97, 99] on span "Входящие" at bounding box center [248, 101] width 322 height 4
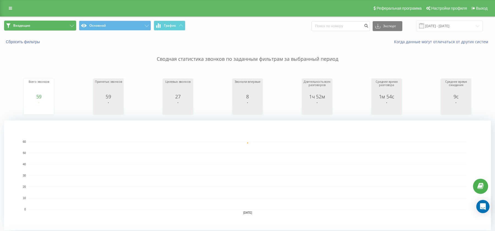
click at [67, 21] on button "Входящие" at bounding box center [40, 26] width 72 height 10
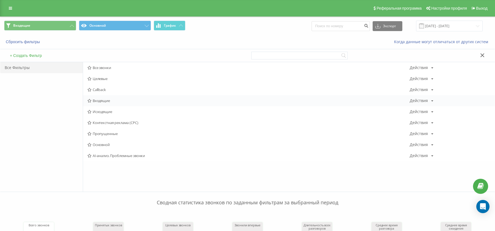
click at [98, 101] on span "Входящие" at bounding box center [248, 101] width 322 height 4
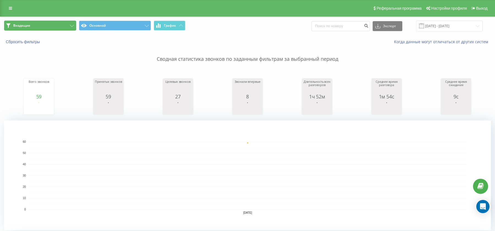
click at [50, 29] on button "Входящие" at bounding box center [40, 26] width 72 height 10
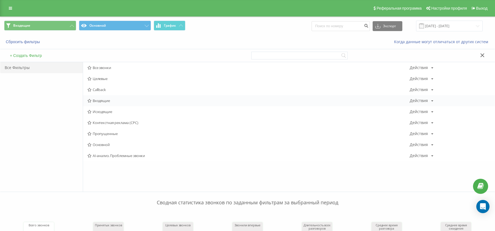
click at [107, 101] on span "Входящие" at bounding box center [248, 101] width 322 height 4
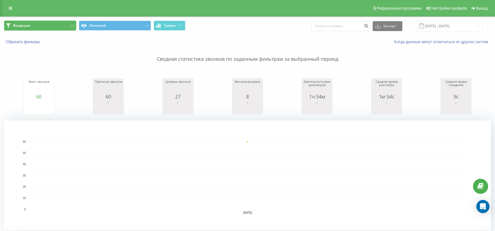
click at [56, 24] on button "Входящие" at bounding box center [40, 26] width 72 height 10
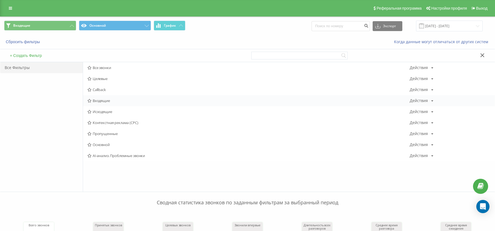
click at [97, 101] on span "Входящие" at bounding box center [248, 101] width 322 height 4
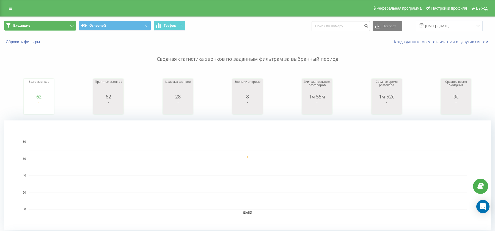
click at [69, 27] on button "Входящие" at bounding box center [40, 26] width 72 height 10
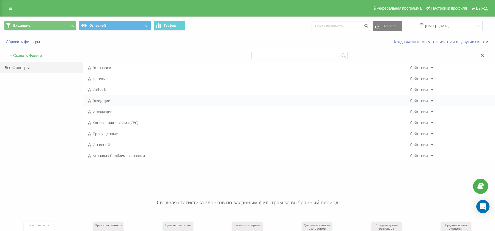
click at [108, 101] on span "Входящие" at bounding box center [248, 101] width 322 height 4
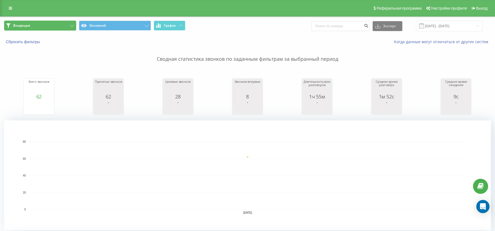
click at [50, 25] on button "Входящие" at bounding box center [40, 26] width 72 height 10
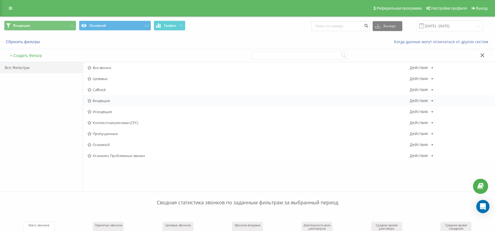
click at [105, 99] on span "Входящие" at bounding box center [248, 101] width 322 height 4
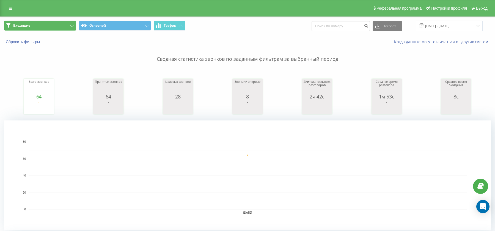
click at [50, 24] on button "Входящие" at bounding box center [40, 26] width 72 height 10
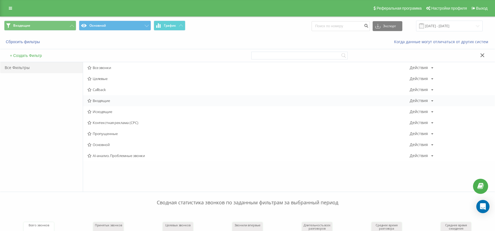
click at [105, 102] on span "Входящие" at bounding box center [248, 101] width 322 height 4
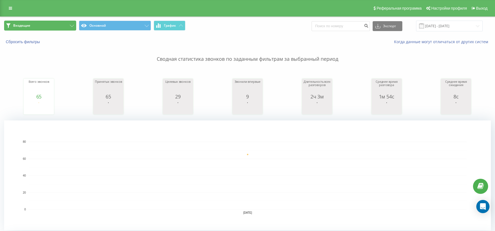
click at [47, 25] on button "Входящие" at bounding box center [40, 26] width 72 height 10
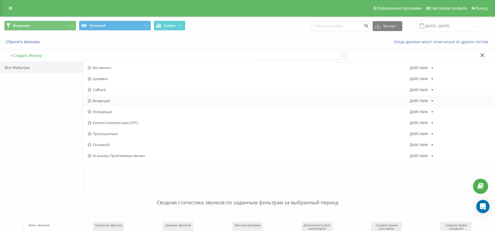
click at [97, 101] on span "Входящие" at bounding box center [248, 101] width 322 height 4
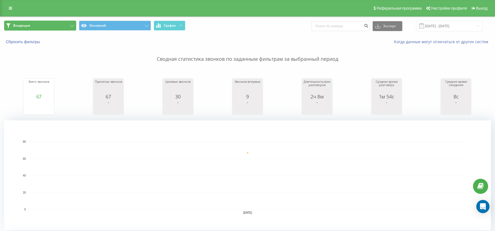
click at [72, 23] on button "Входящие" at bounding box center [40, 26] width 72 height 10
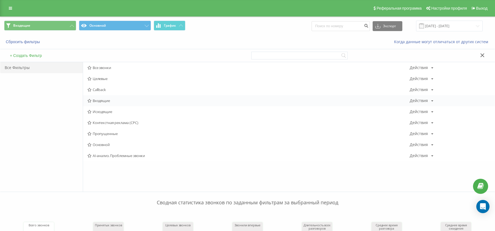
click at [99, 99] on span "Входящие" at bounding box center [248, 101] width 322 height 4
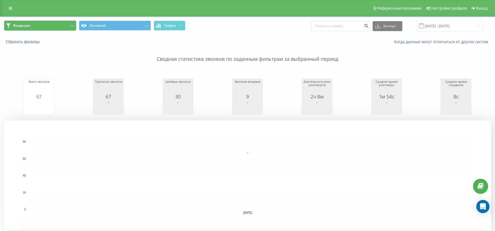
click at [55, 27] on button "Входящие" at bounding box center [40, 26] width 72 height 10
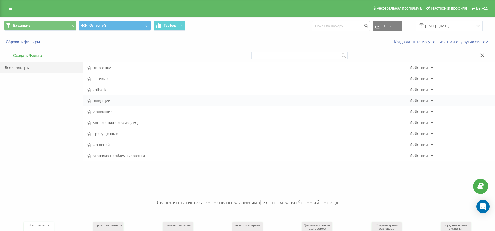
click at [97, 97] on div "Входящие Действия Редактировать Копировать Удалить По умолчанию Поделиться" at bounding box center [289, 100] width 412 height 11
click at [97, 99] on span "Входящие" at bounding box center [248, 101] width 322 height 4
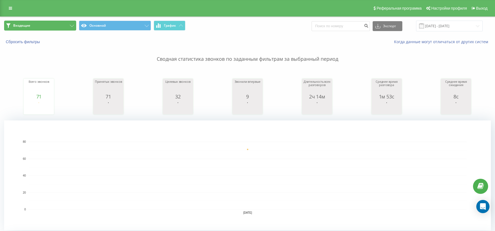
click at [62, 26] on button "Входящие" at bounding box center [40, 26] width 72 height 10
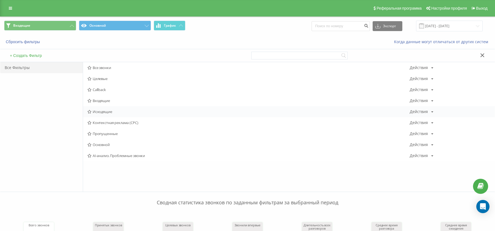
click at [103, 113] on span "Исходящие" at bounding box center [248, 112] width 322 height 4
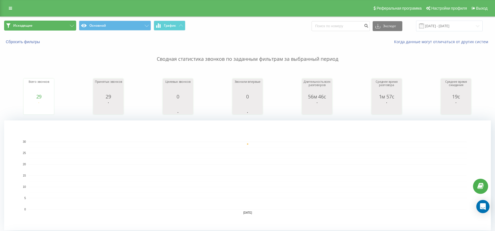
click at [64, 26] on button "Исходящие" at bounding box center [40, 26] width 72 height 10
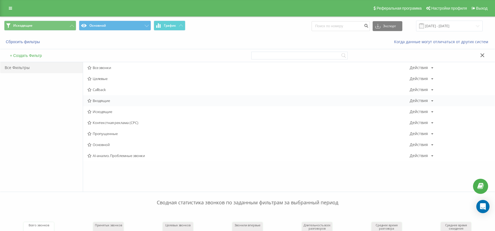
click at [101, 99] on span "Входящие" at bounding box center [248, 101] width 322 height 4
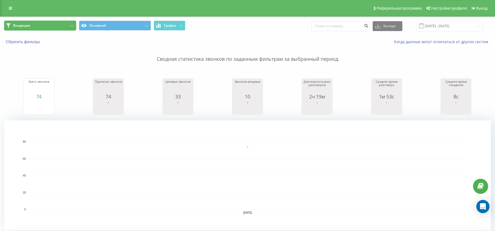
click at [48, 24] on button "Входящие" at bounding box center [40, 26] width 72 height 10
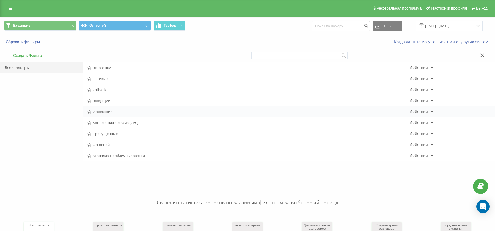
click at [101, 111] on span "Исходящие" at bounding box center [248, 112] width 322 height 4
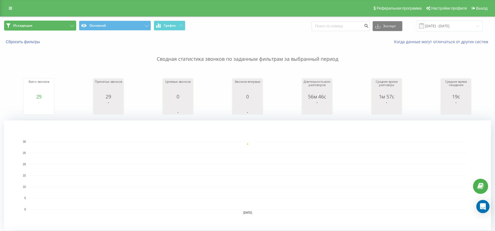
click at [51, 26] on button "Исходящие" at bounding box center [40, 26] width 72 height 10
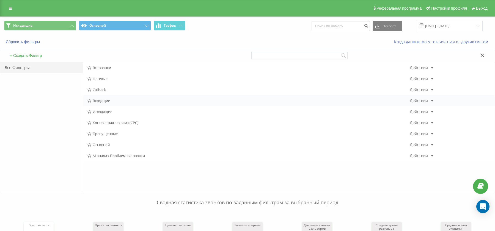
click at [103, 101] on span "Входящие" at bounding box center [248, 101] width 322 height 4
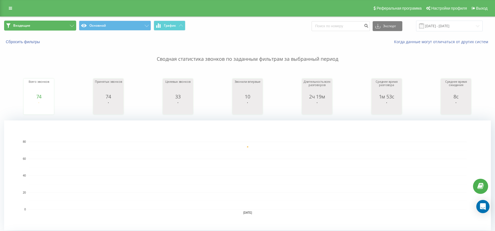
click at [43, 23] on button "Входящие" at bounding box center [40, 26] width 72 height 10
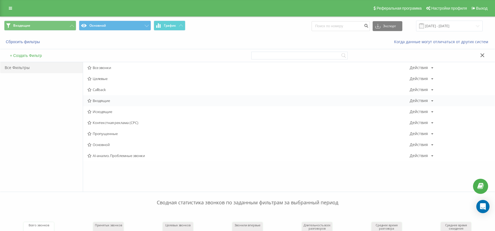
click at [107, 100] on span "Входящие" at bounding box center [248, 101] width 322 height 4
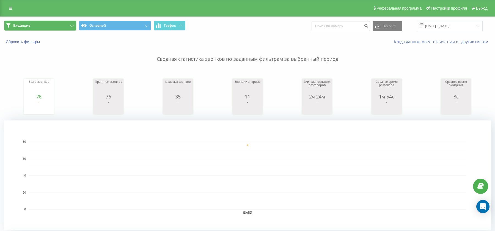
click at [54, 23] on button "Входящие" at bounding box center [40, 26] width 72 height 10
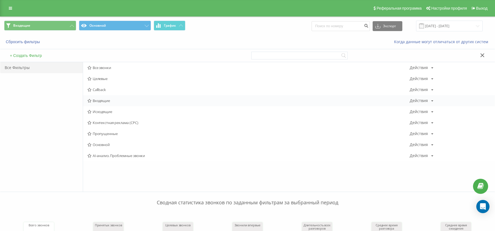
click at [102, 101] on span "Входящие" at bounding box center [248, 101] width 322 height 4
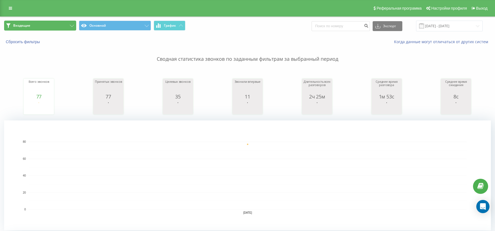
click at [54, 26] on button "Входящие" at bounding box center [40, 26] width 72 height 10
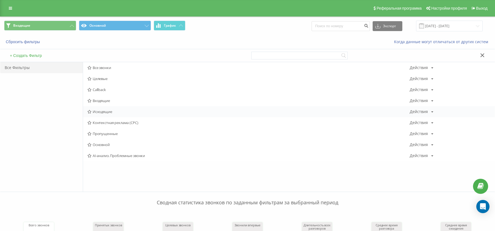
click at [101, 111] on span "Исходящие" at bounding box center [248, 112] width 322 height 4
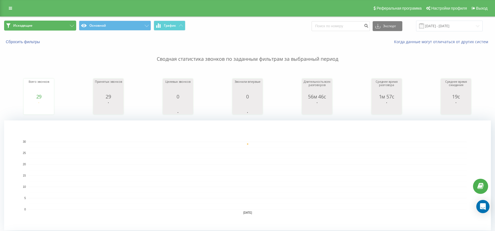
click at [65, 27] on button "Исходящие" at bounding box center [40, 26] width 72 height 10
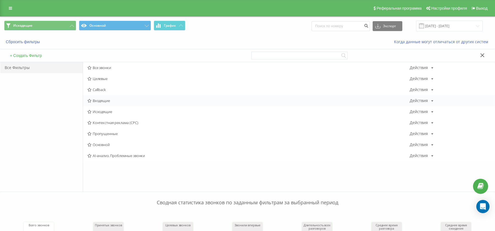
click at [93, 101] on span "Входящие" at bounding box center [248, 101] width 322 height 4
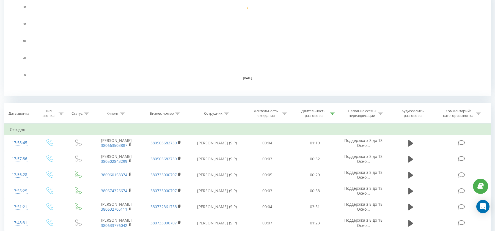
scroll to position [138, 0]
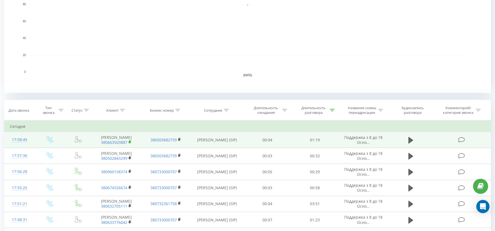
click at [130, 143] on rect at bounding box center [130, 142] width 2 height 2
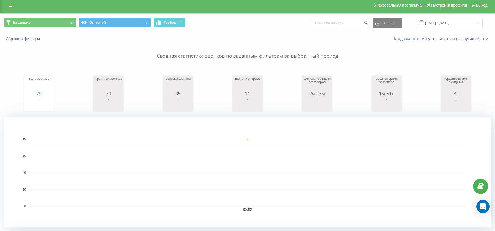
scroll to position [0, 0]
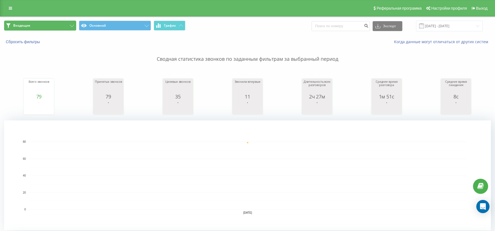
click at [68, 26] on button "Входящие" at bounding box center [40, 26] width 72 height 10
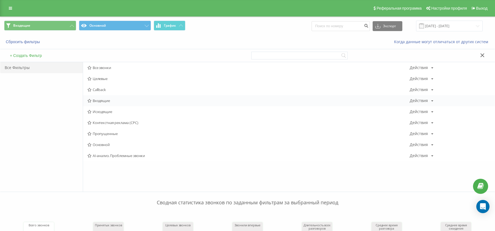
click at [102, 98] on div "Входящие Действия Редактировать Копировать Удалить По умолчанию Поделиться" at bounding box center [289, 100] width 412 height 11
click at [102, 99] on span "Входящие" at bounding box center [248, 101] width 322 height 4
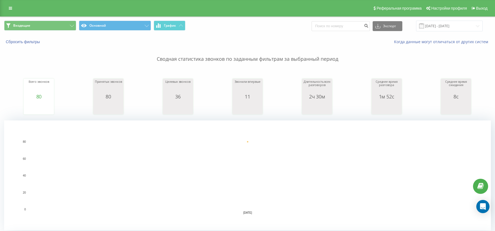
scroll to position [110, 0]
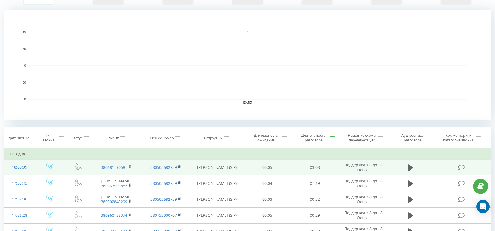
click at [130, 167] on rect at bounding box center [130, 167] width 2 height 2
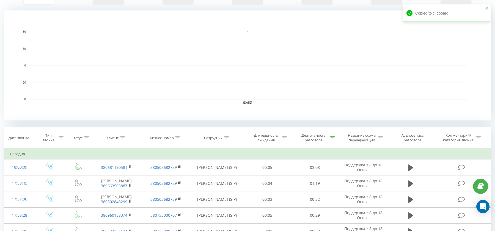
scroll to position [0, 0]
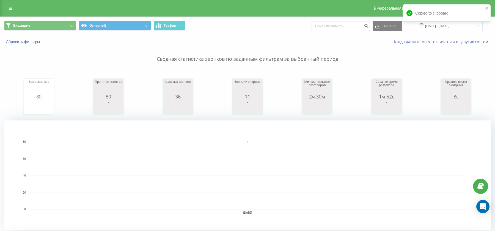
click at [67, 20] on div "Входящие Основной График Экспорт .csv .xls .xlsx [DATE] - [DATE]" at bounding box center [247, 26] width 494 height 18
click at [67, 23] on button "Входящие" at bounding box center [40, 26] width 72 height 10
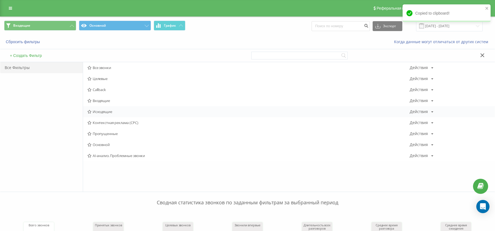
click at [103, 112] on span "Исходящие" at bounding box center [248, 112] width 322 height 4
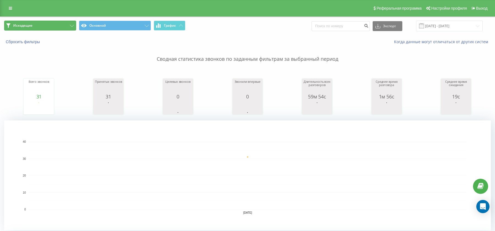
click at [62, 29] on button "Исходящие" at bounding box center [40, 26] width 72 height 10
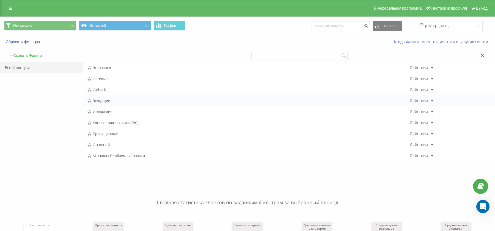
click at [102, 99] on span "Входящие" at bounding box center [248, 101] width 322 height 4
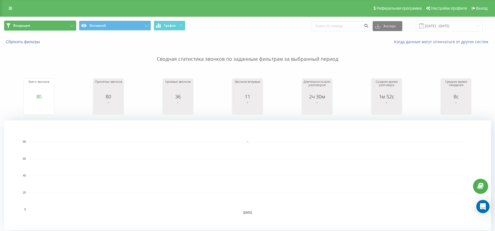
click at [47, 21] on button "Входящие" at bounding box center [40, 26] width 72 height 10
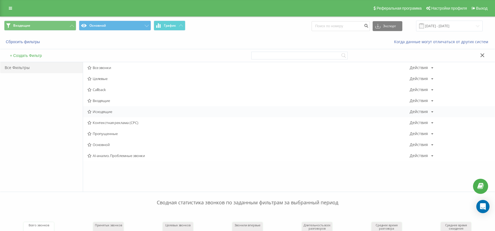
click at [106, 112] on span "Исходящие" at bounding box center [248, 112] width 322 height 4
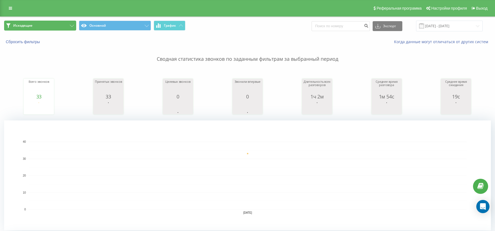
click at [36, 27] on button "Исходящие" at bounding box center [40, 26] width 72 height 10
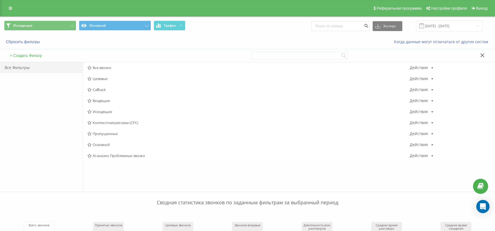
drag, startPoint x: 92, startPoint y: 111, endPoint x: 98, endPoint y: 92, distance: 19.8
click at [92, 111] on span "Исходящие" at bounding box center [248, 112] width 322 height 4
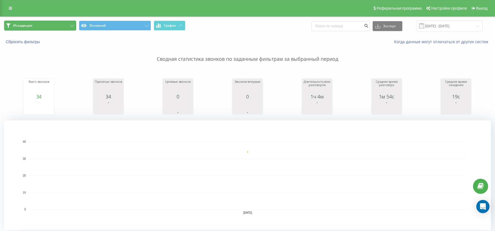
click at [59, 24] on button "Исходящие" at bounding box center [40, 26] width 72 height 10
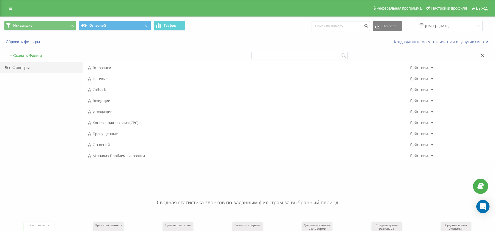
click at [113, 110] on span "Исходящие" at bounding box center [248, 112] width 322 height 4
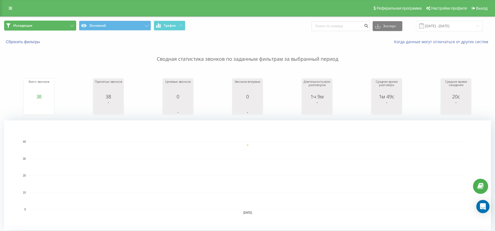
click at [51, 29] on button "Исходящие" at bounding box center [40, 26] width 72 height 10
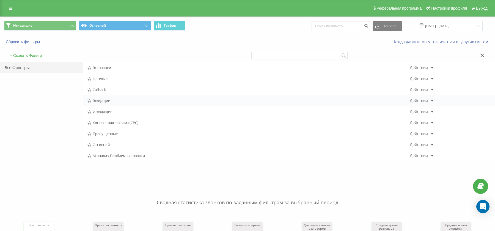
click at [105, 103] on span "Входящие" at bounding box center [248, 101] width 322 height 4
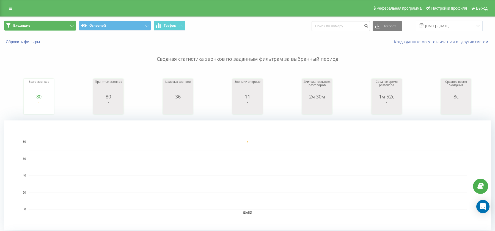
click at [73, 25] on icon at bounding box center [72, 26] width 4 height 2
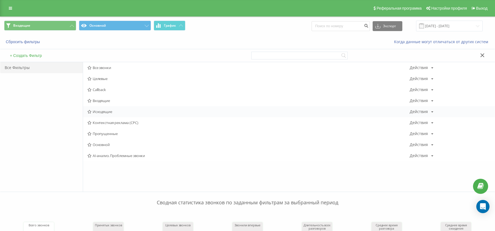
click at [113, 110] on span "Исходящие" at bounding box center [248, 112] width 322 height 4
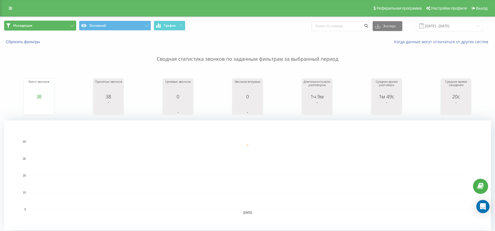
click at [71, 23] on button "Исходящие" at bounding box center [40, 26] width 72 height 10
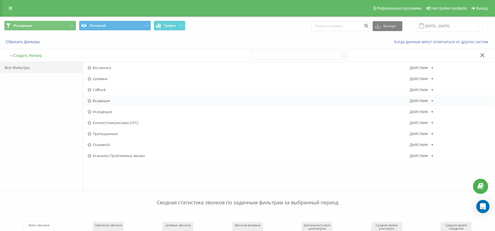
click at [109, 101] on span "Входящие" at bounding box center [248, 101] width 322 height 4
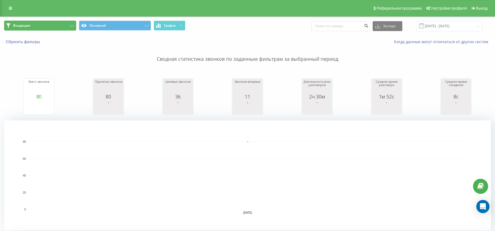
click at [64, 30] on button "Входящие" at bounding box center [40, 26] width 72 height 10
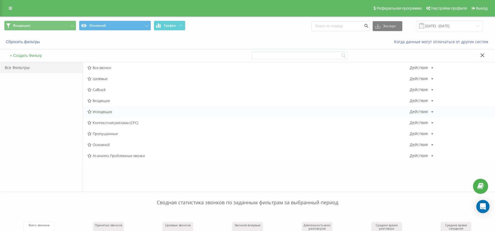
click at [94, 114] on span "Исходящие" at bounding box center [248, 112] width 322 height 4
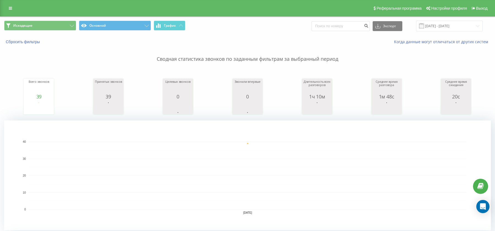
click at [144, 155] on rect "A chart." at bounding box center [248, 176] width 438 height 68
